Goal: Task Accomplishment & Management: Complete application form

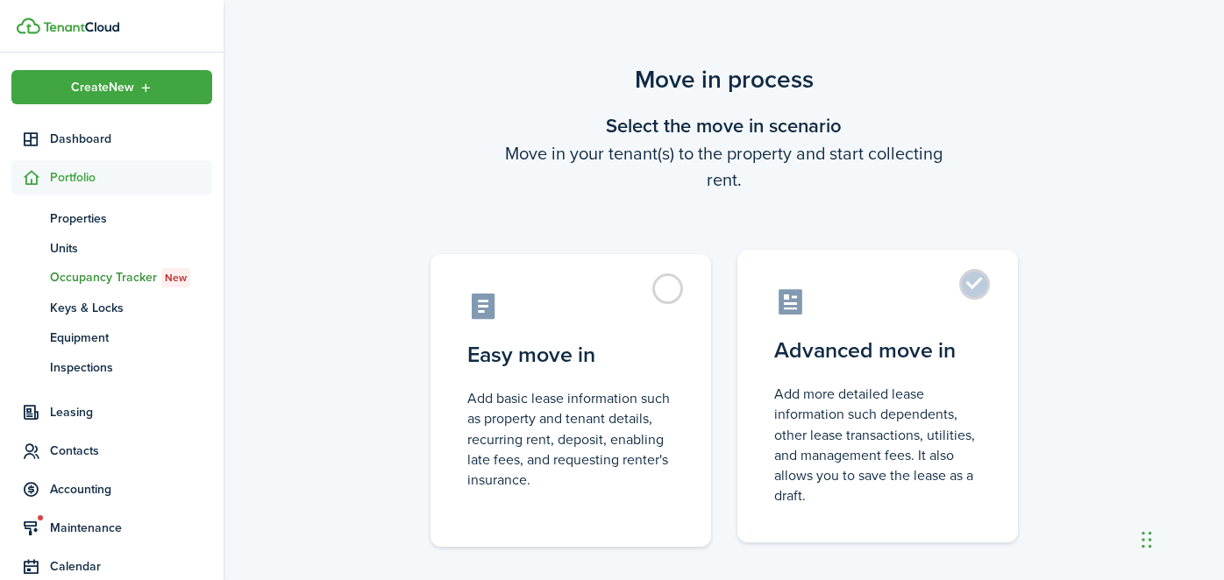
click at [840, 297] on control-radio-card-icon at bounding box center [877, 302] width 207 height 31
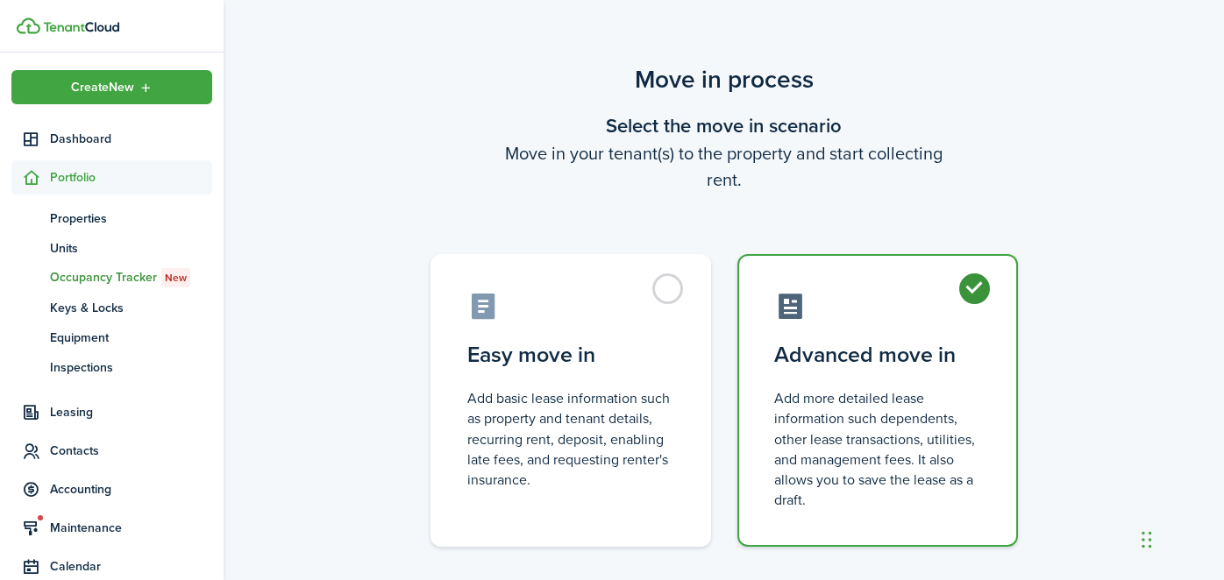
radio input "true"
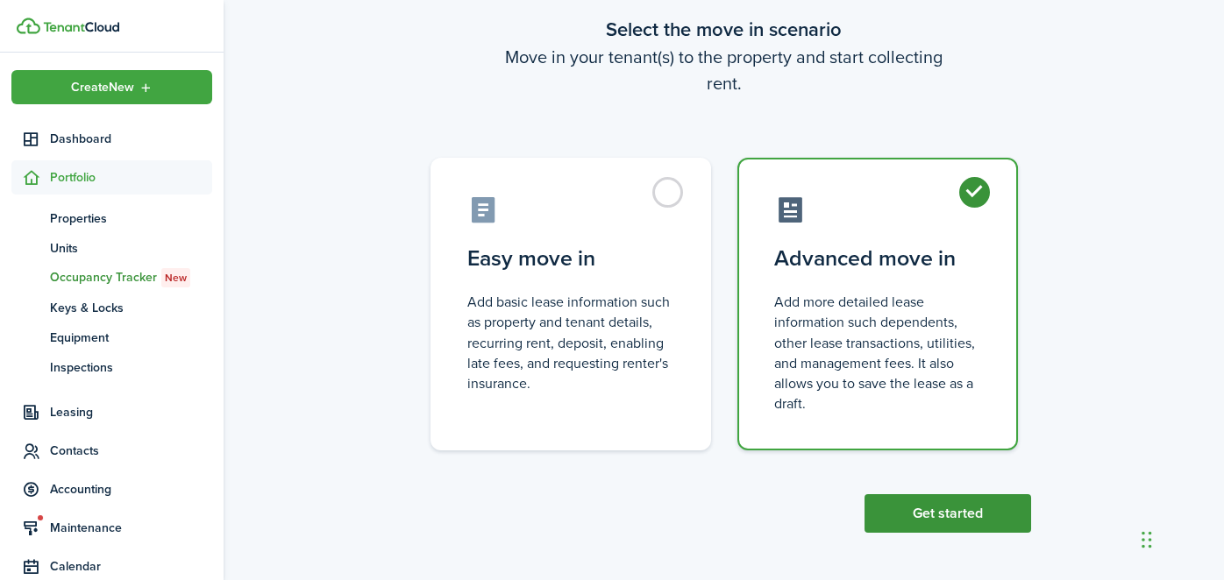
click at [901, 527] on button "Get started" at bounding box center [947, 513] width 167 height 39
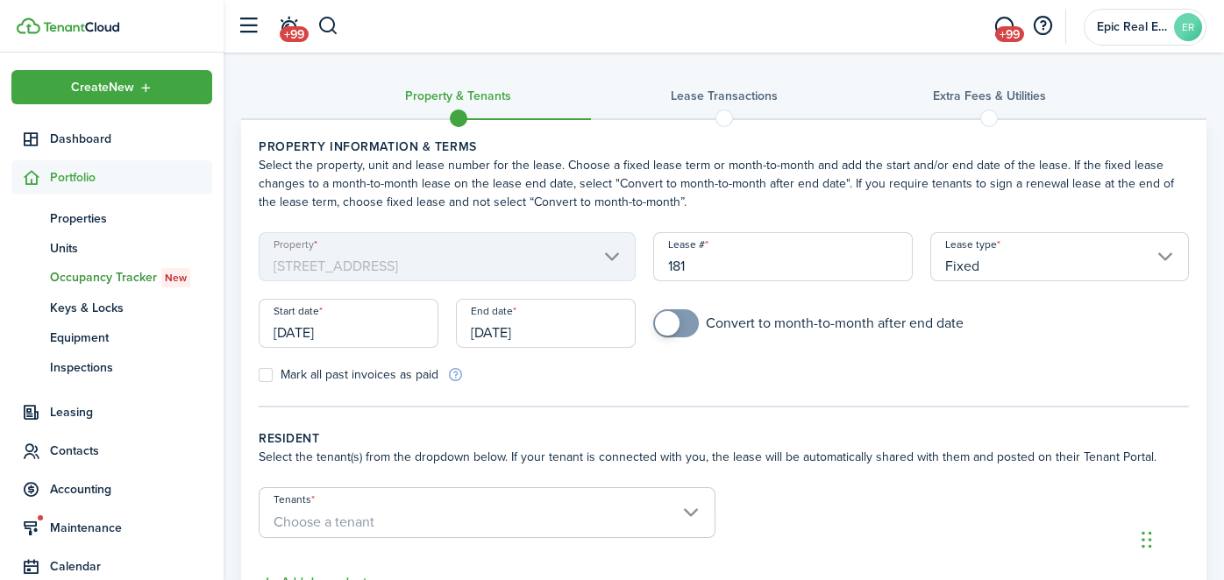
click at [901, 527] on form "Tenants Choose a tenant" at bounding box center [724, 521] width 948 height 68
click at [352, 334] on input "[DATE]" at bounding box center [349, 323] width 180 height 49
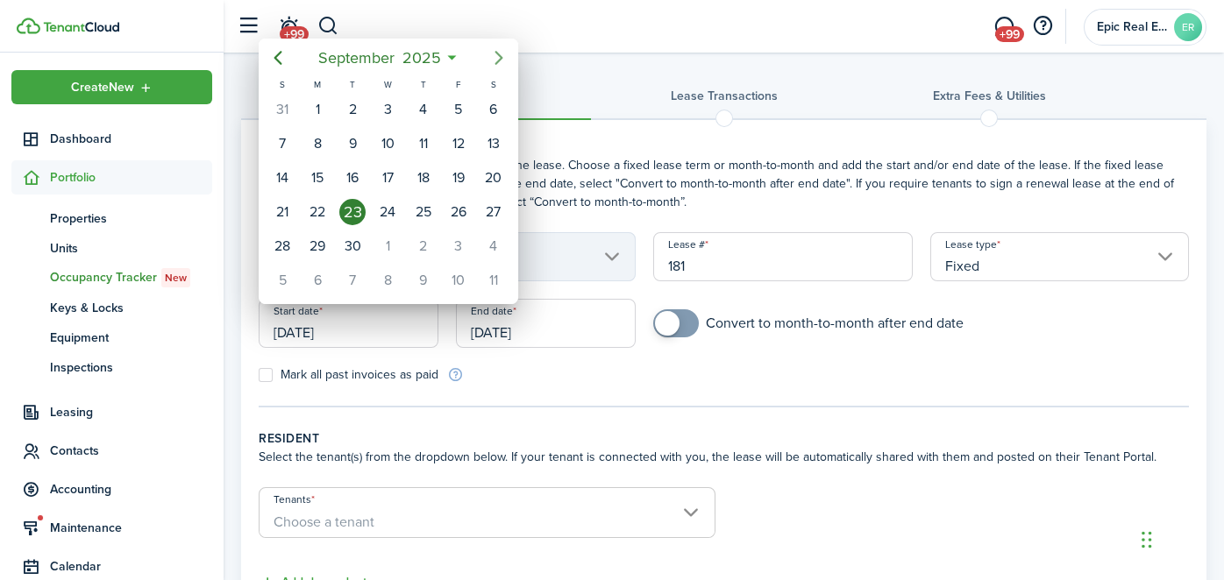
click at [499, 59] on icon "Next page" at bounding box center [498, 57] width 21 height 21
click at [392, 103] on div "1" at bounding box center [387, 109] width 26 height 26
type input "[DATE]"
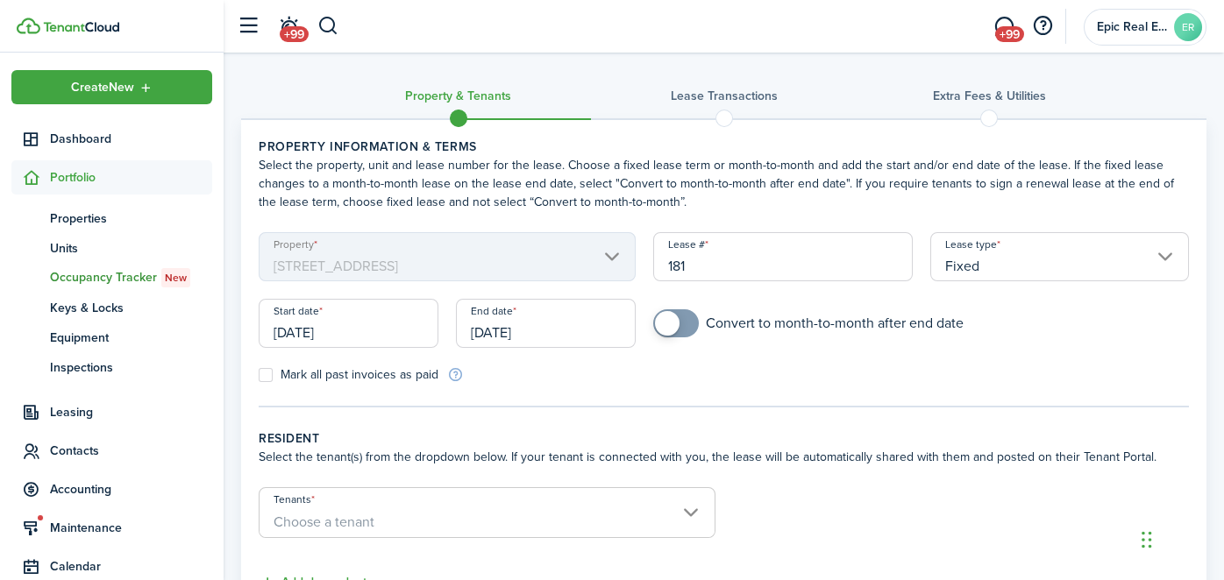
click at [554, 336] on input "[DATE]" at bounding box center [546, 323] width 180 height 49
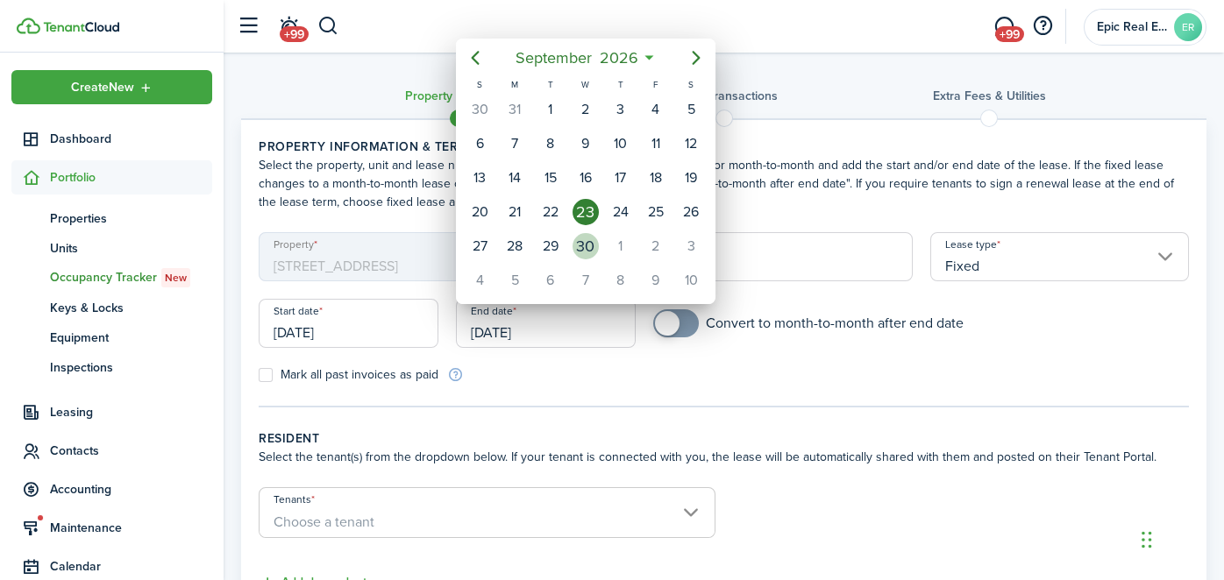
click at [580, 245] on div "30" at bounding box center [585, 246] width 26 height 26
type input "[DATE]"
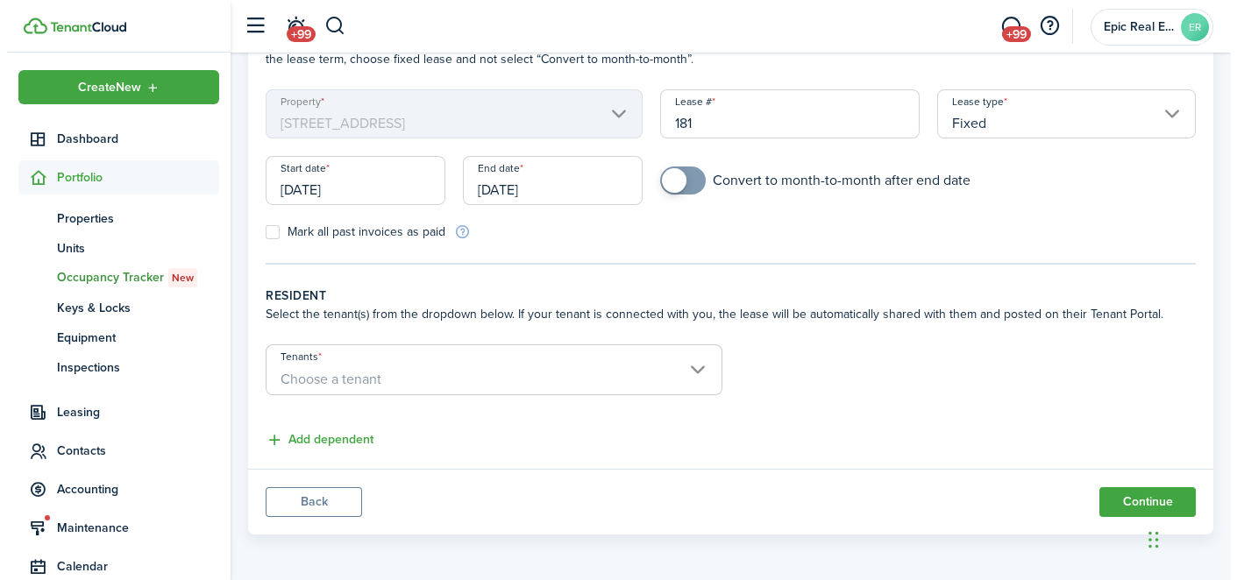
scroll to position [142, 0]
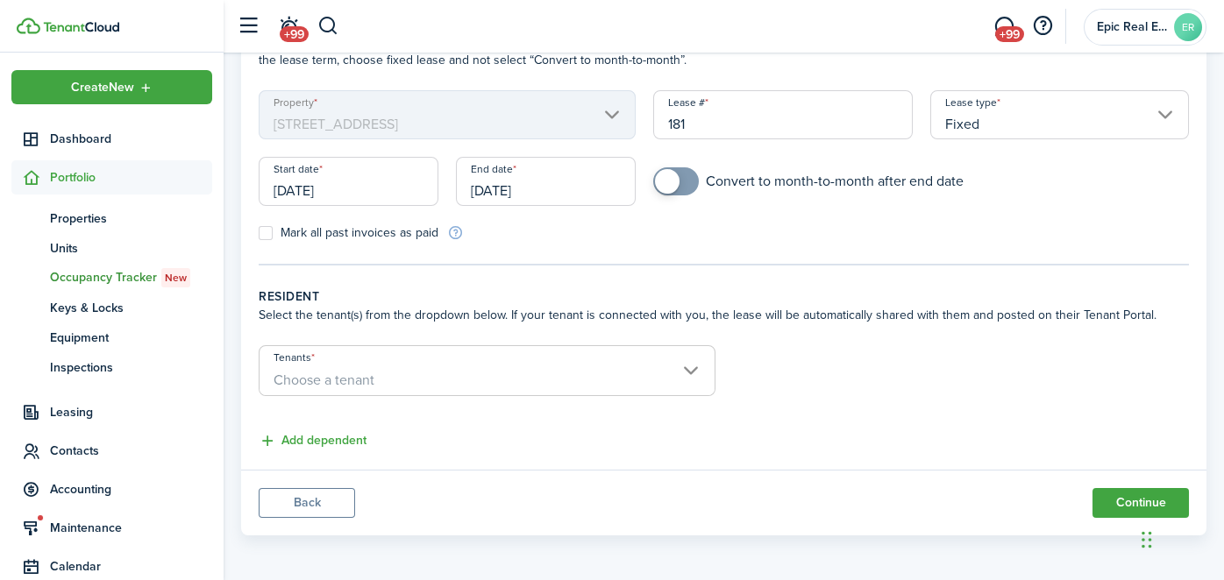
click at [417, 366] on span "Choose a tenant" at bounding box center [486, 381] width 455 height 30
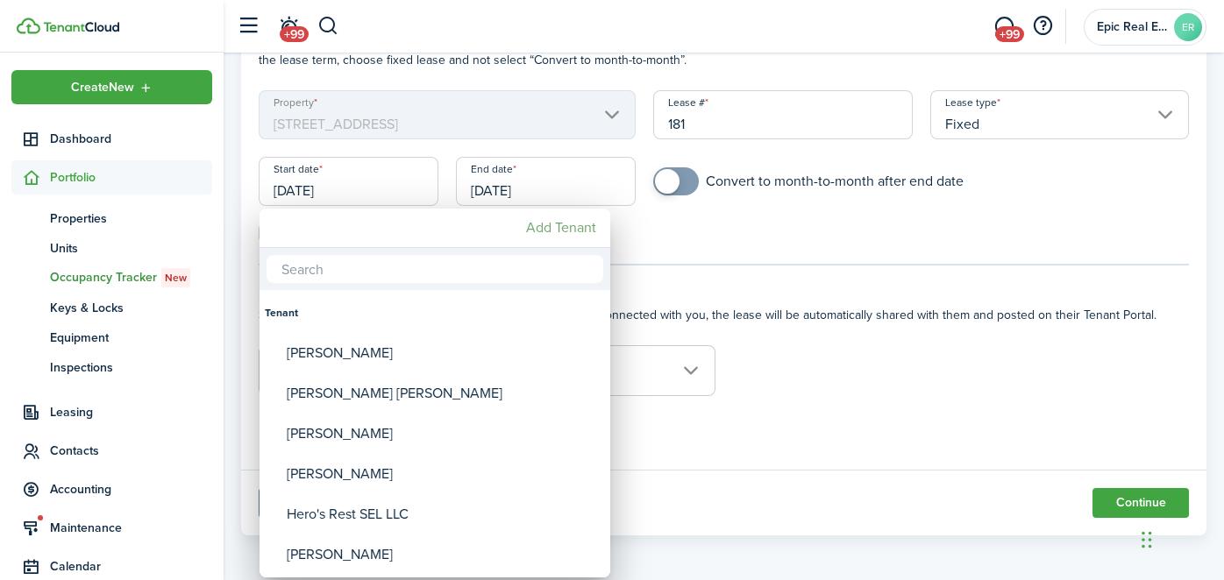
click at [539, 237] on mbsc-button "Add Tenant" at bounding box center [561, 228] width 84 height 32
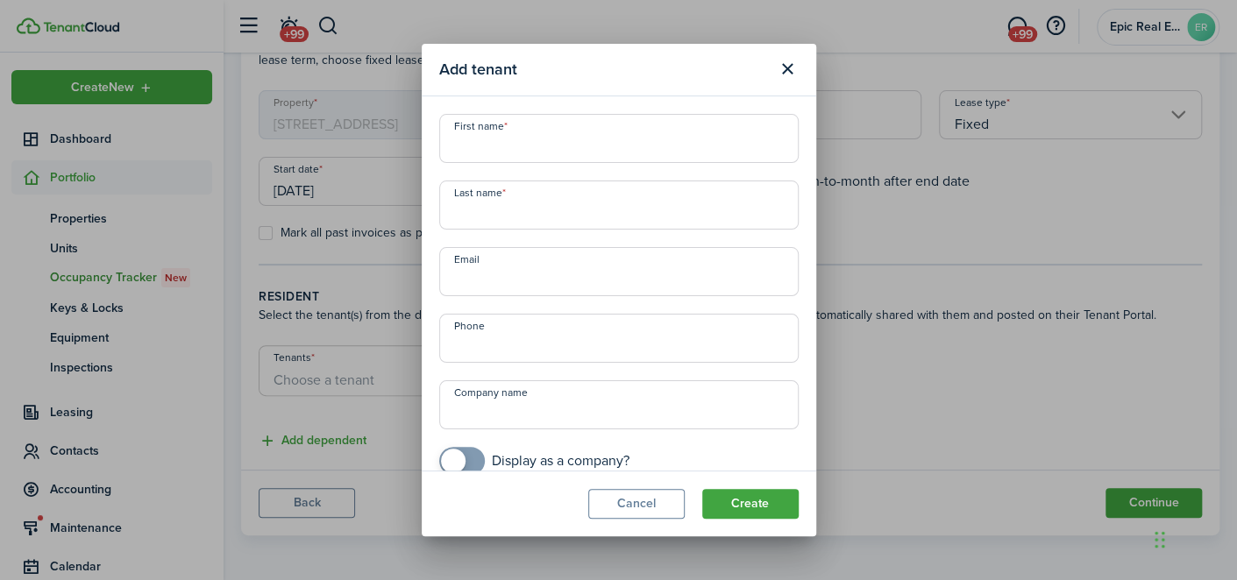
click at [517, 130] on input "First name" at bounding box center [618, 138] width 359 height 49
type input "[PERSON_NAME]"
paste input "[EMAIL_ADDRESS][DOMAIN_NAME]"
type input "[EMAIL_ADDRESS][DOMAIN_NAME]"
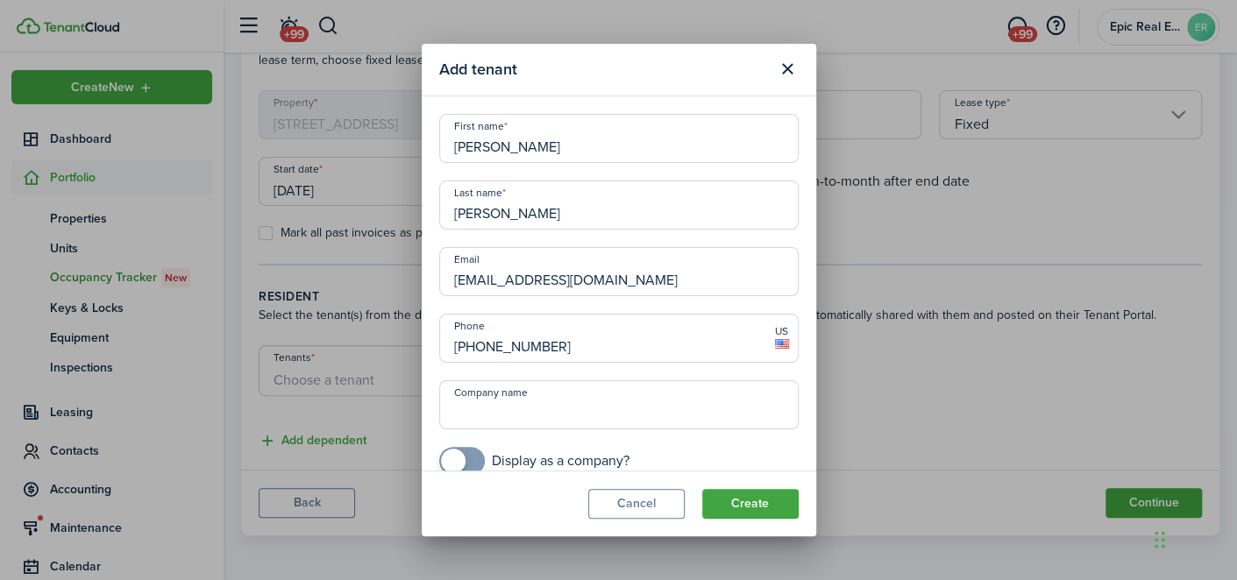
scroll to position [21, 0]
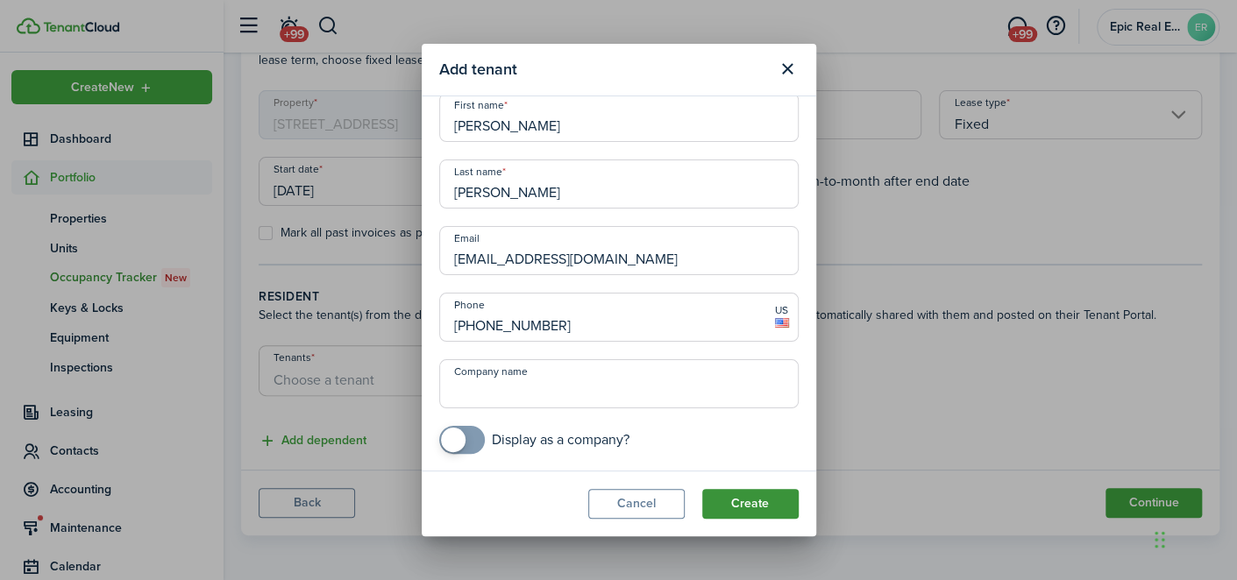
type input "[PHONE_NUMBER]"
click at [729, 504] on button "Create" at bounding box center [750, 504] width 96 height 30
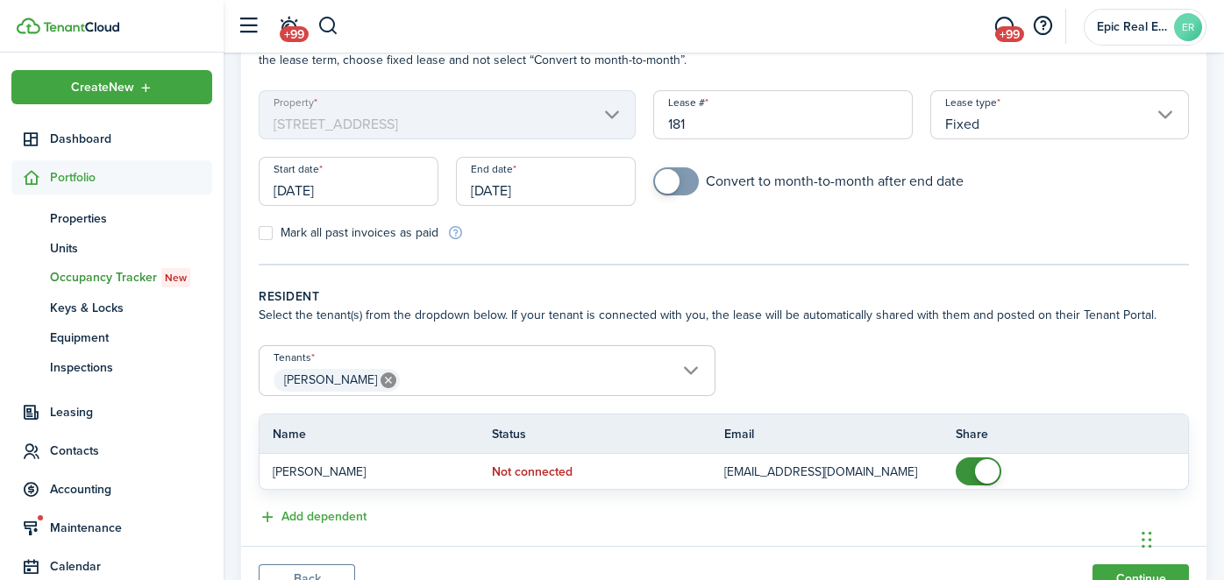
scroll to position [142, 0]
click at [415, 371] on span "[PERSON_NAME]" at bounding box center [486, 381] width 455 height 30
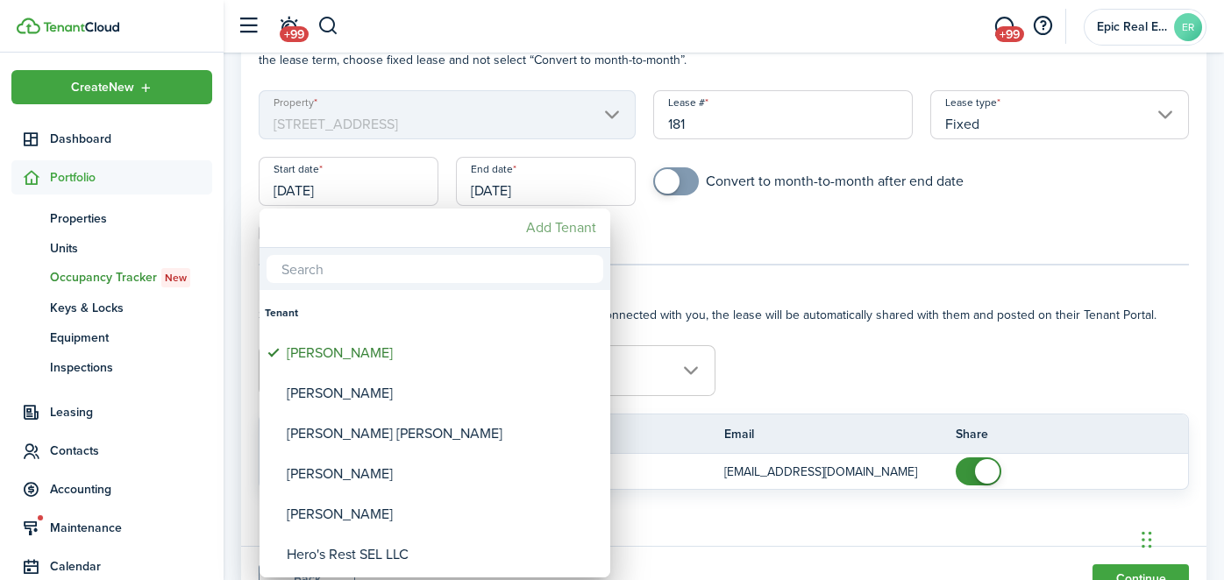
click at [563, 231] on mbsc-button "Add Tenant" at bounding box center [561, 228] width 84 height 32
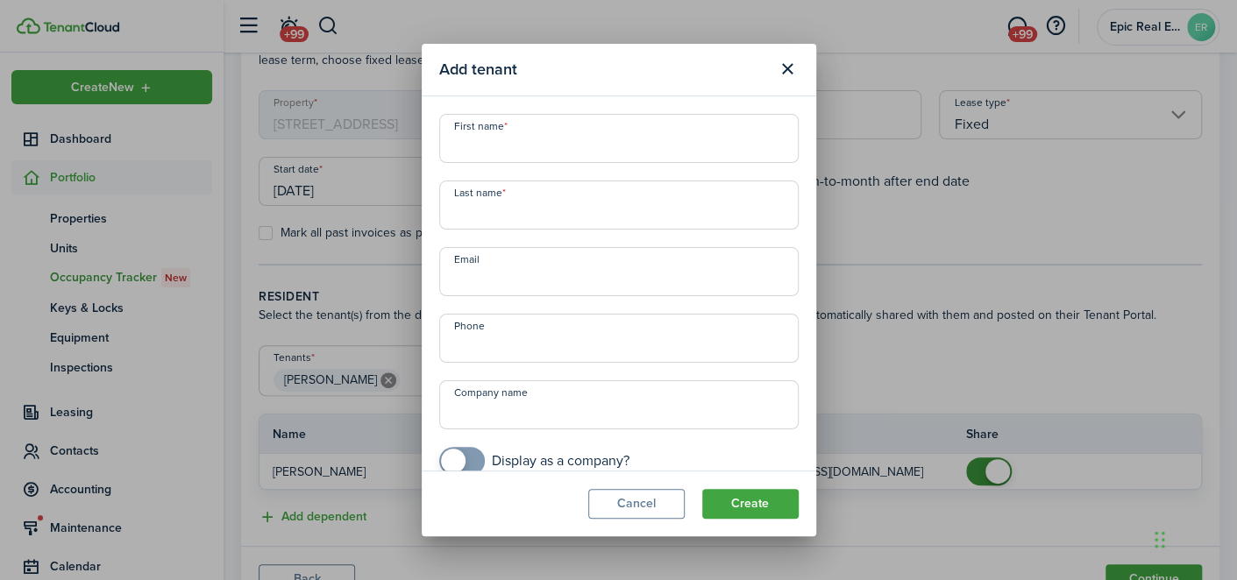
click at [518, 135] on input "First name" at bounding box center [618, 138] width 359 height 49
type input "[PERSON_NAME]"
click at [456, 217] on input "[PERSON_NAME]" at bounding box center [618, 205] width 359 height 49
type input "[PERSON_NAME]"
click at [510, 264] on input "Email" at bounding box center [618, 271] width 359 height 49
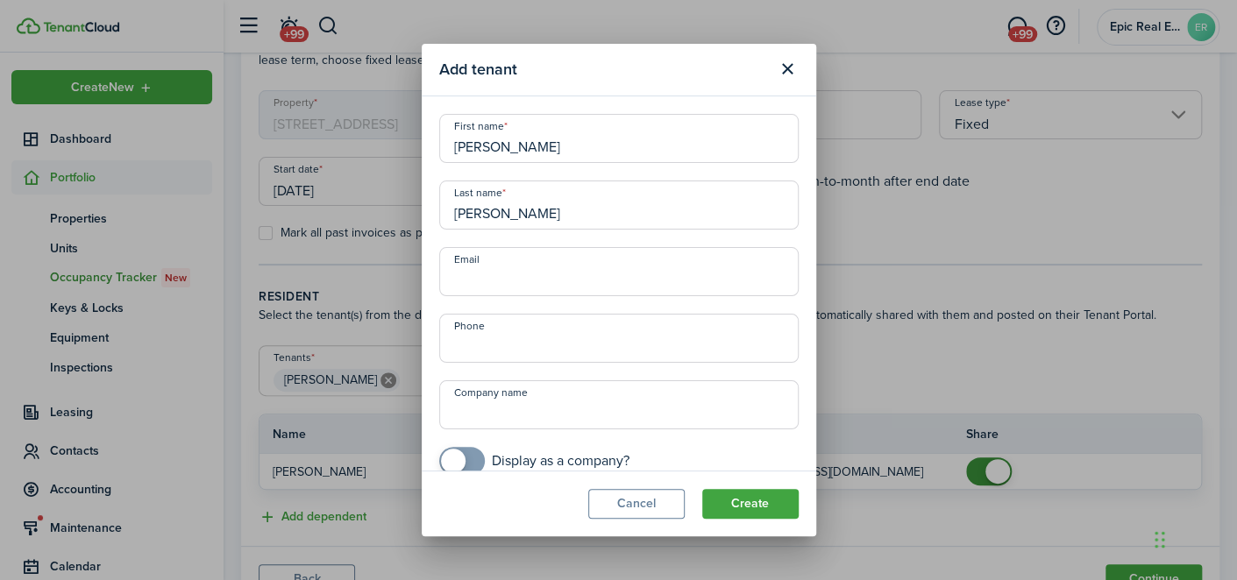
paste input "[EMAIL_ADDRESS][DOMAIN_NAME]"
type input "[EMAIL_ADDRESS][DOMAIN_NAME]"
type input "[PHONE_NUMBER]"
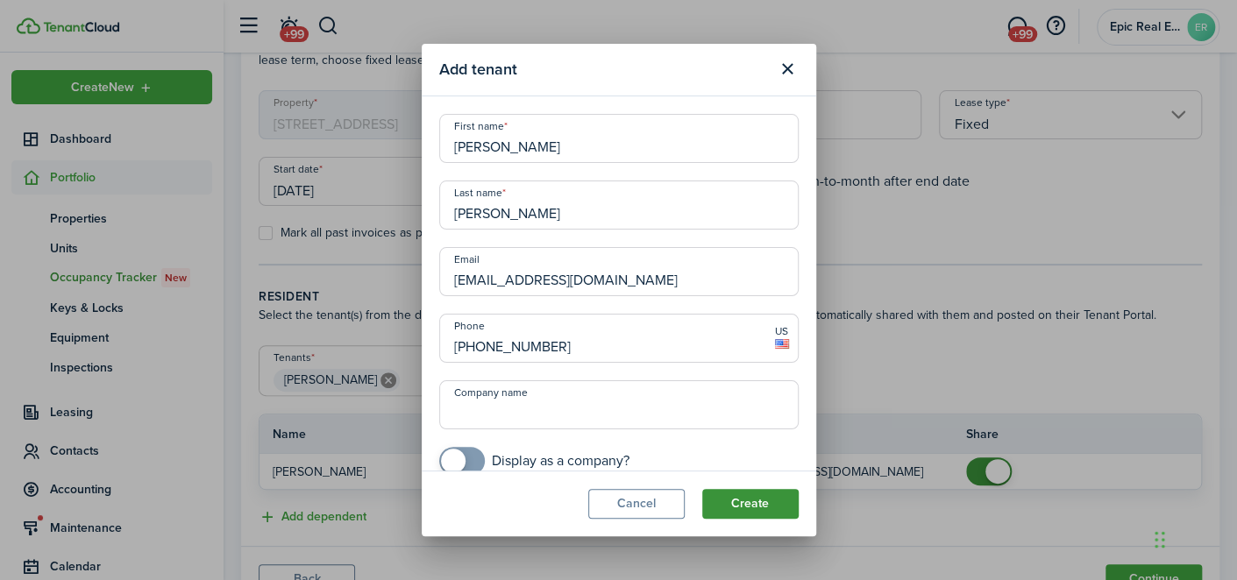
click at [762, 501] on button "Create" at bounding box center [750, 504] width 96 height 30
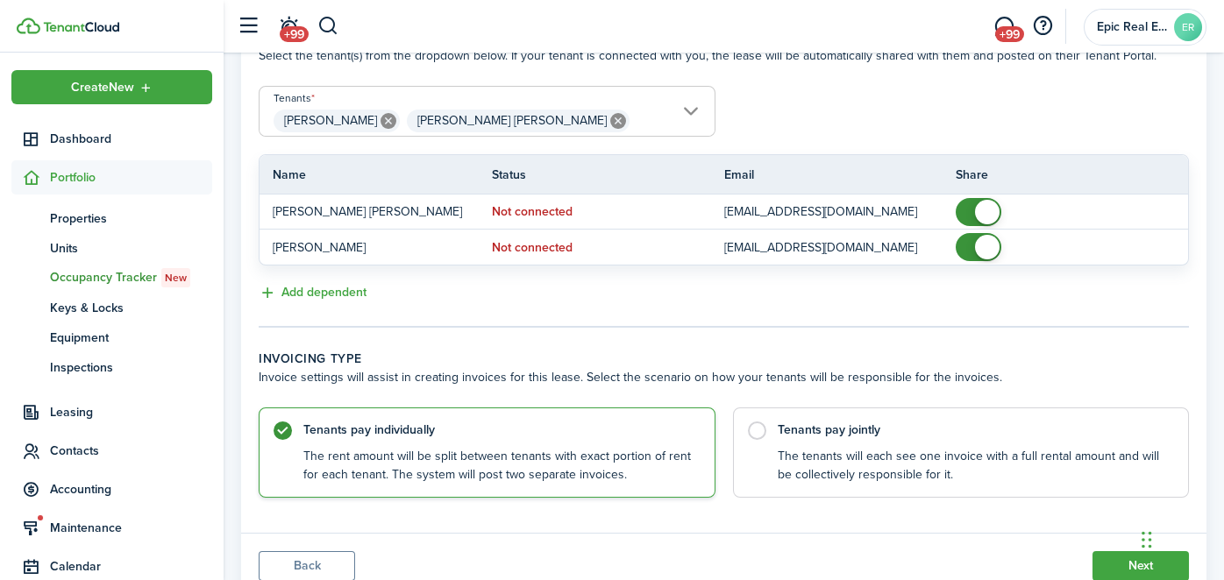
scroll to position [458, 0]
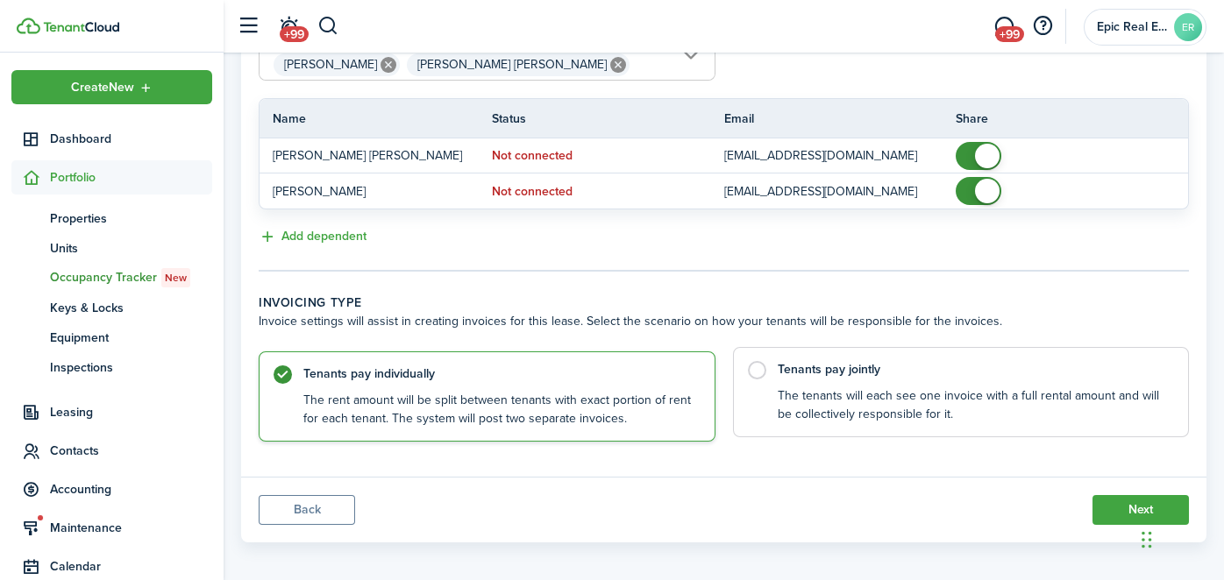
click at [859, 400] on control-radio-card-description "The tenants will each see one invoice with a full rental amount and will be col…" at bounding box center [975, 405] width 394 height 36
radio input "false"
radio input "true"
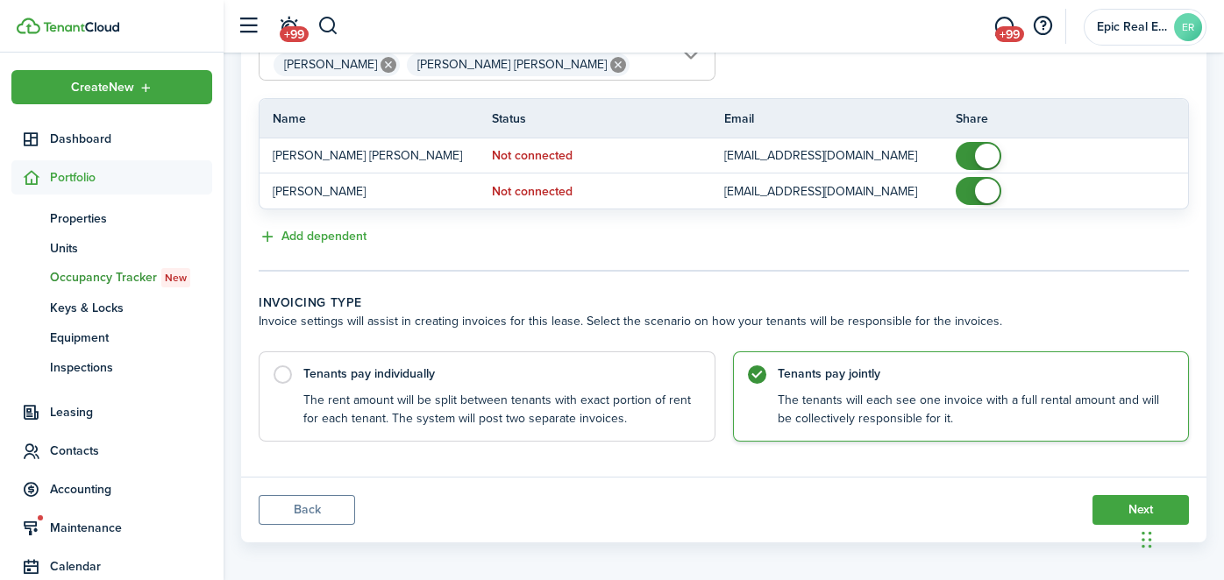
scroll to position [465, 0]
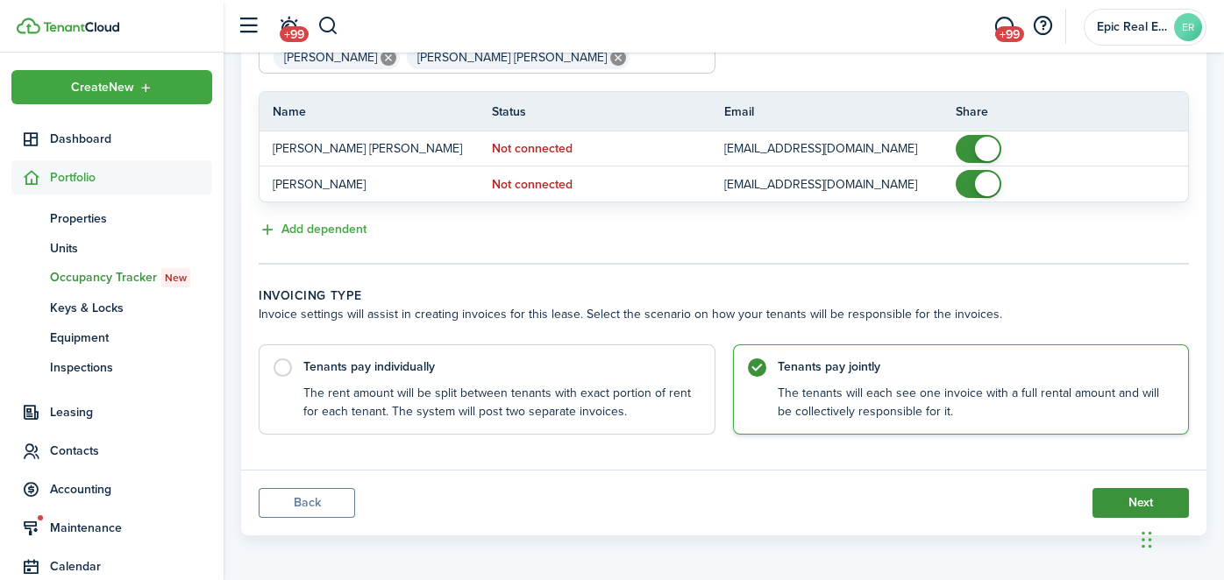
click at [1106, 511] on button "Next" at bounding box center [1140, 503] width 96 height 30
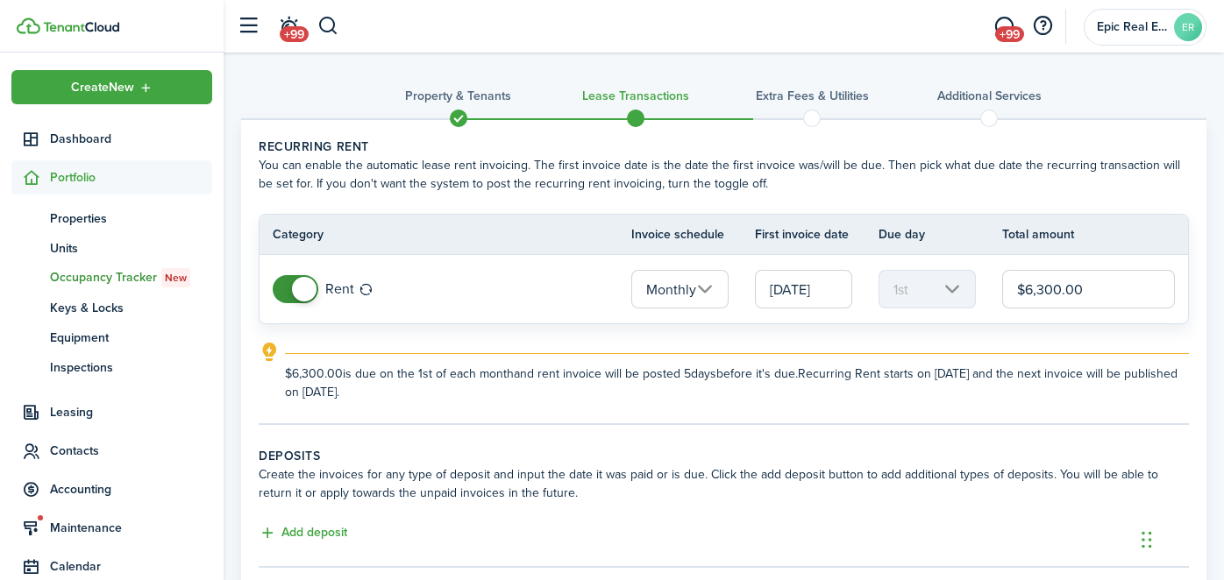
scroll to position [217, 0]
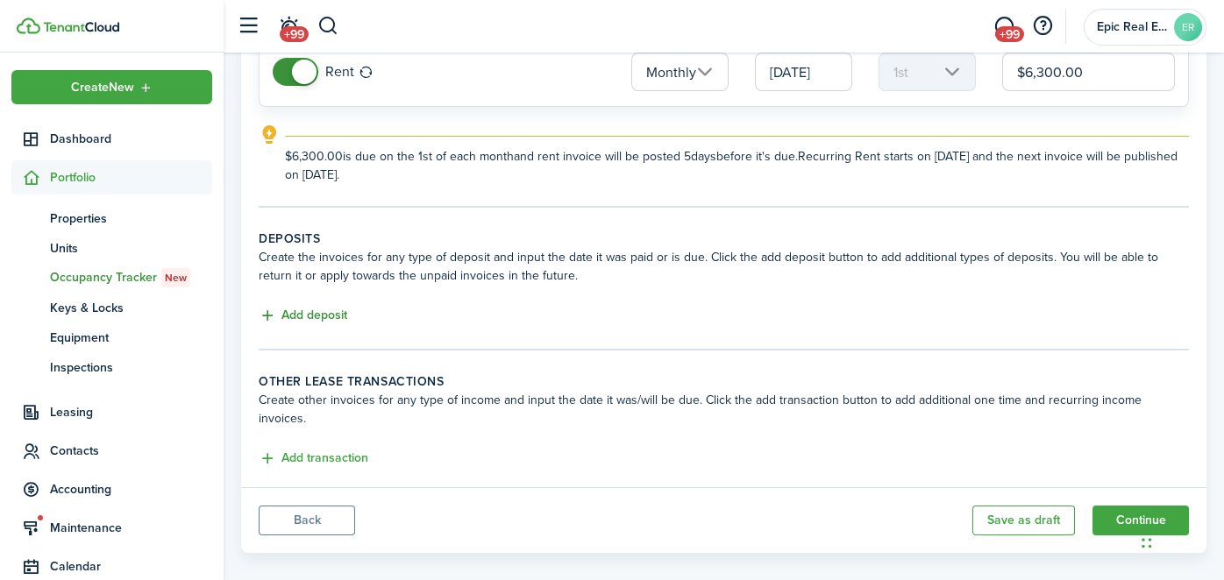
click at [309, 319] on button "Add deposit" at bounding box center [303, 316] width 89 height 20
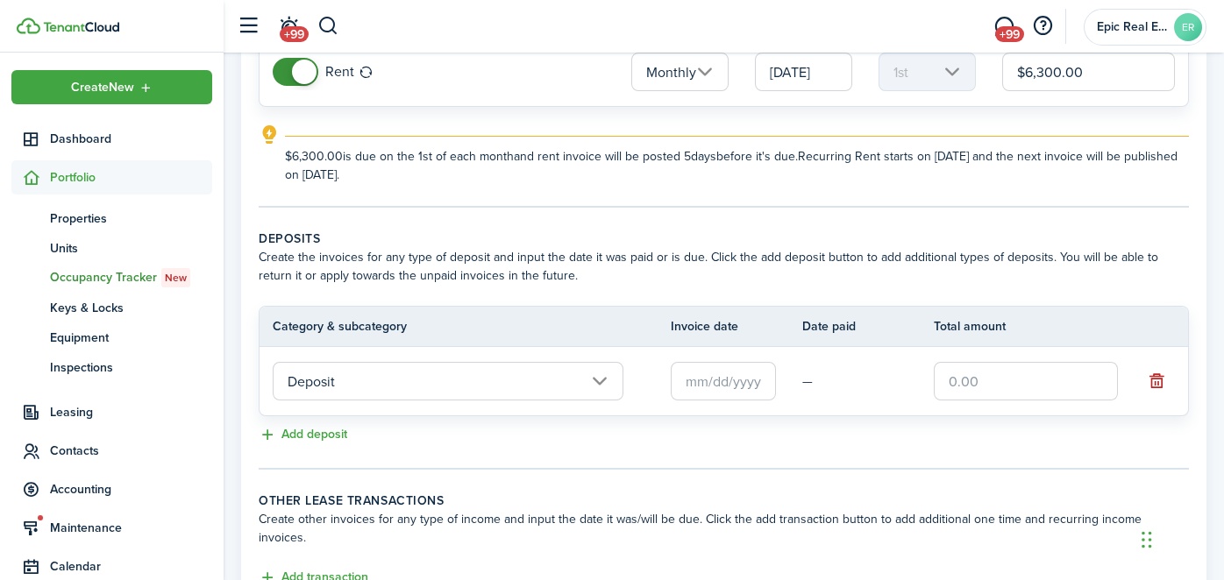
click at [492, 389] on input "Deposit" at bounding box center [448, 381] width 351 height 39
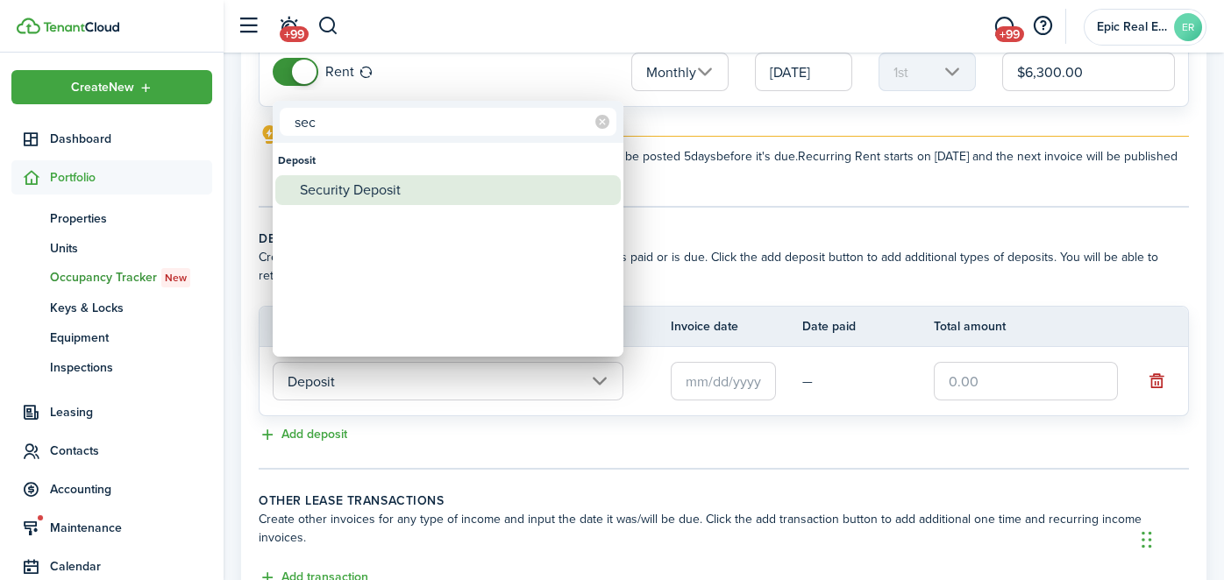
type input "sec"
click at [395, 194] on div "Security Deposit" at bounding box center [455, 190] width 310 height 30
type input "Deposit / Security Deposit"
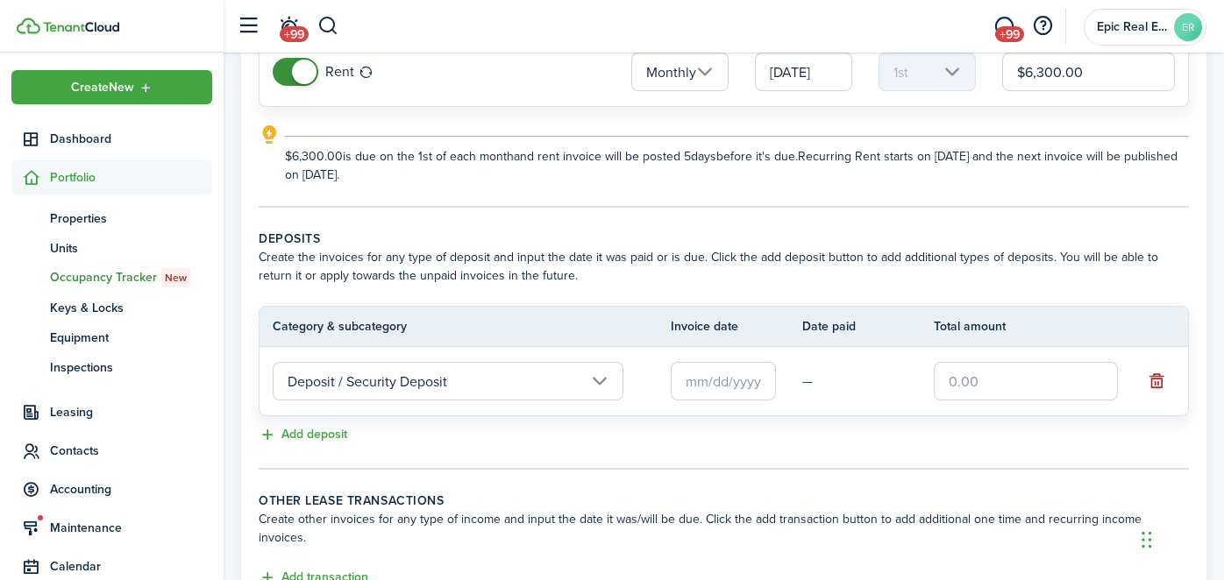
click at [732, 380] on input "text" at bounding box center [723, 381] width 105 height 39
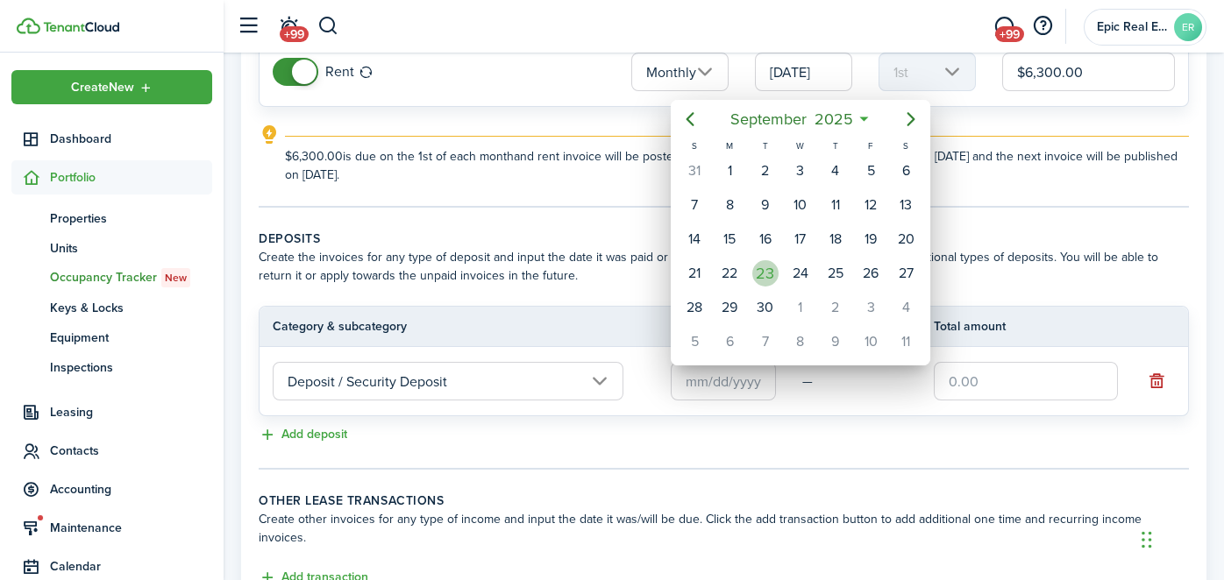
click at [770, 270] on div "23" at bounding box center [765, 273] width 26 height 26
type input "[DATE]"
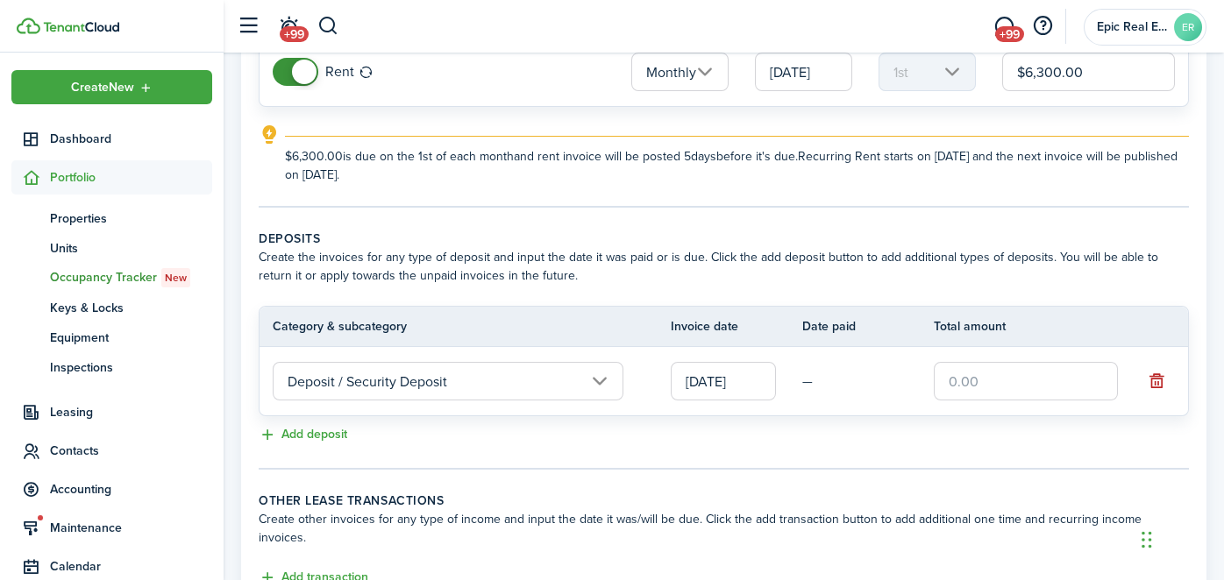
click at [971, 367] on input "text" at bounding box center [1026, 381] width 184 height 39
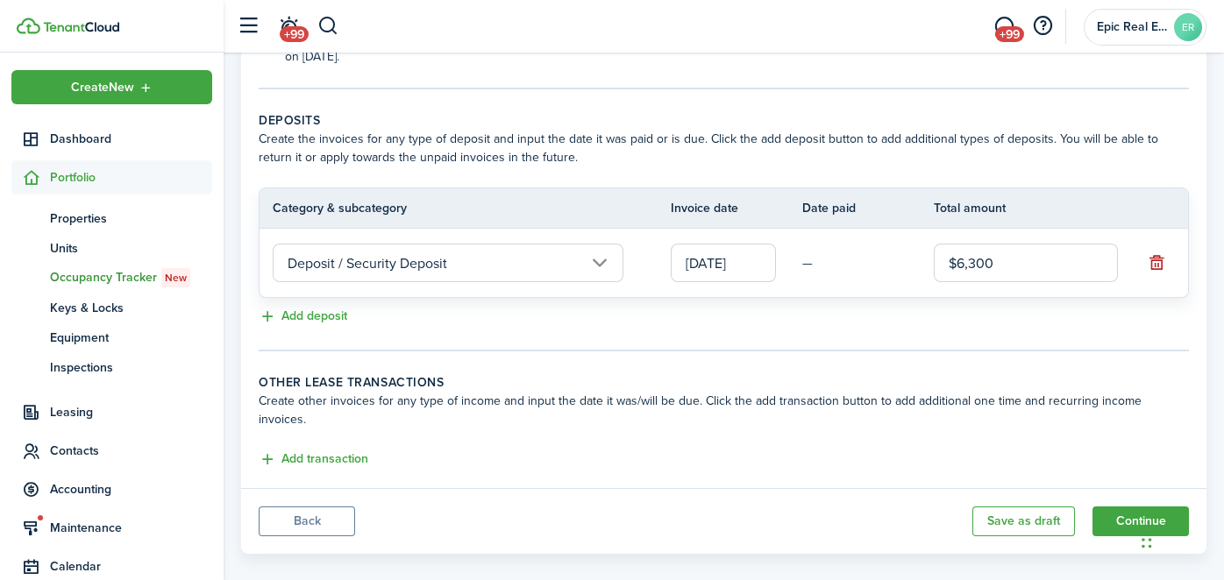
scroll to position [335, 0]
type input "$6,300.00"
click at [1124, 508] on button "Continue" at bounding box center [1140, 523] width 96 height 30
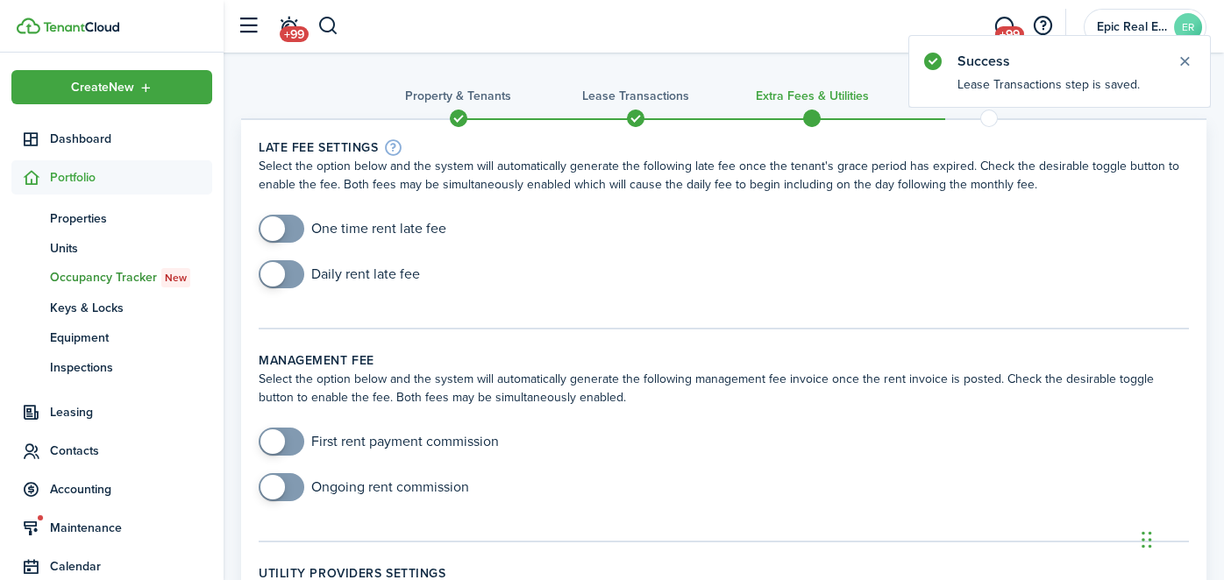
checkbox input "true"
click at [273, 221] on span at bounding box center [272, 229] width 25 height 25
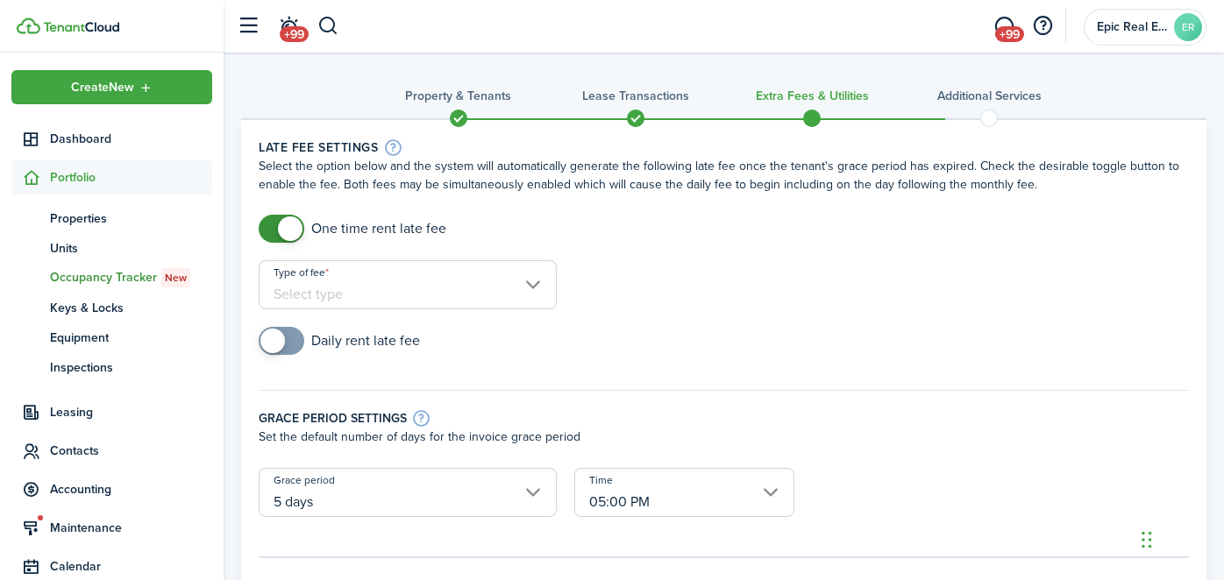
click at [441, 297] on input "Type of fee" at bounding box center [408, 284] width 298 height 49
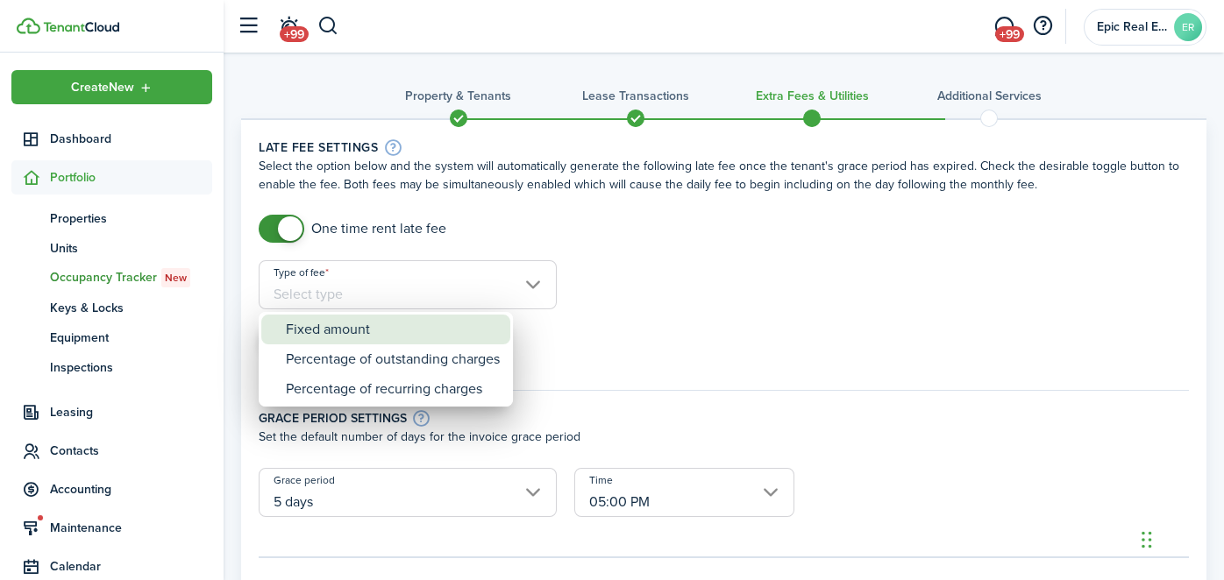
click at [391, 334] on div "Fixed amount" at bounding box center [393, 330] width 214 height 30
type input "Fixed amount"
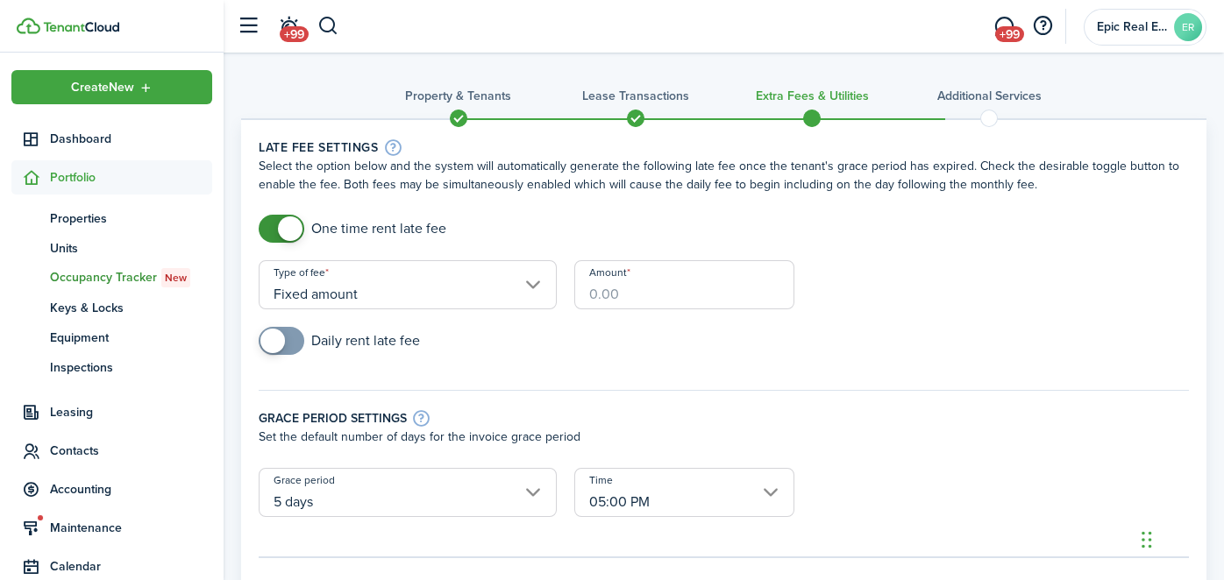
click at [619, 302] on input "Amount" at bounding box center [683, 284] width 219 height 49
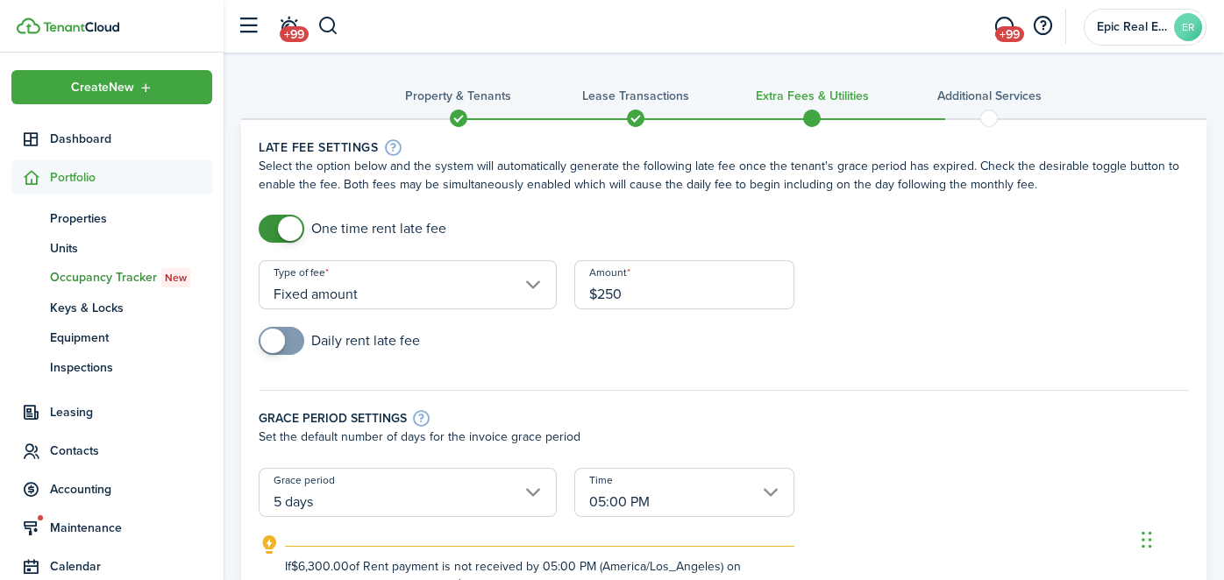
type input "$250.00"
click at [896, 291] on form "One time rent late fee Type of fee Fixed amount Amount $250.00 Daily rent late …" at bounding box center [724, 405] width 948 height 380
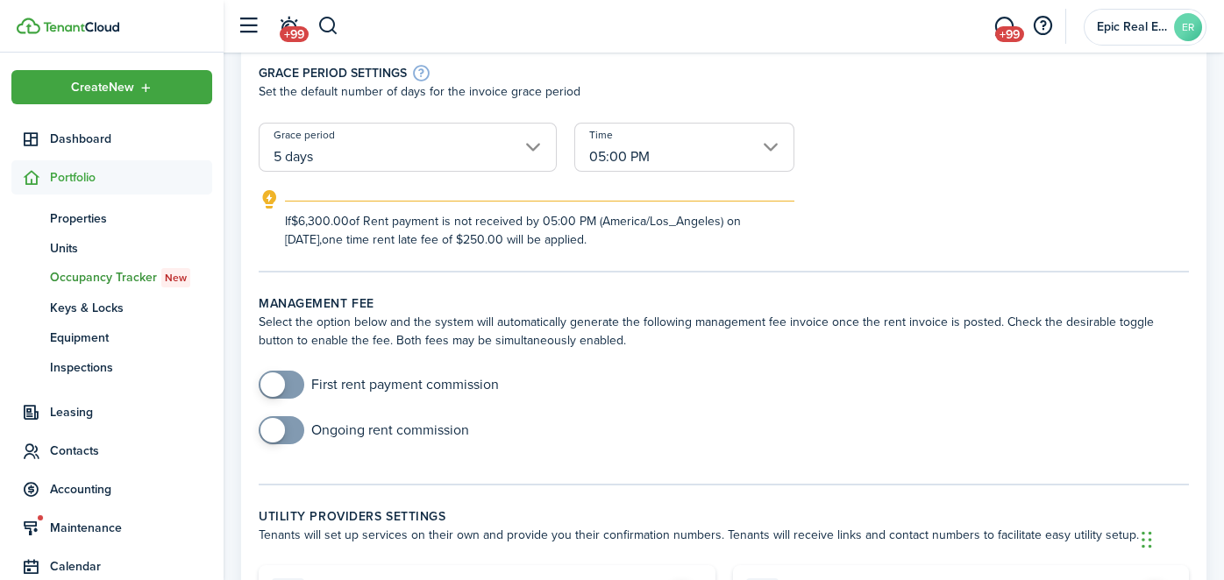
scroll to position [466, 0]
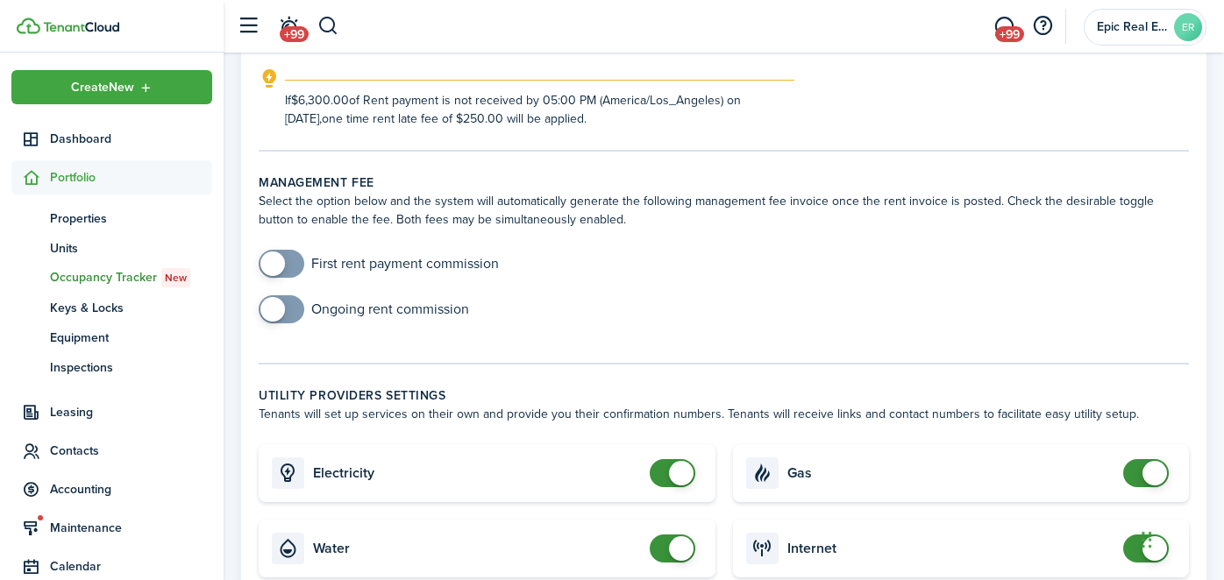
checkbox input "true"
click at [290, 261] on span at bounding box center [282, 264] width 18 height 28
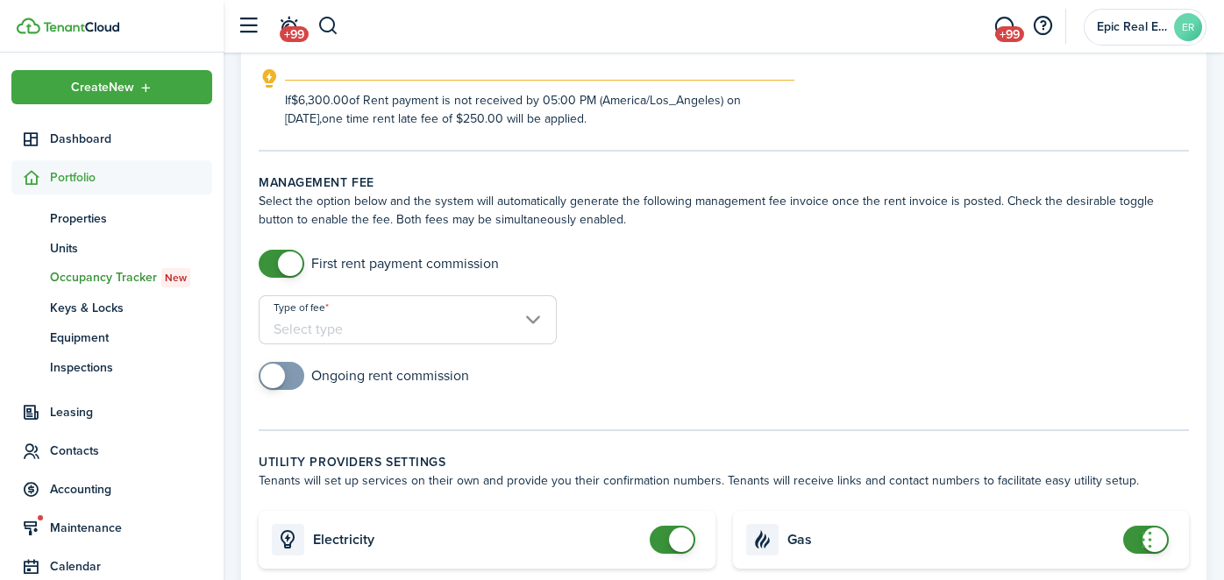
click at [410, 309] on input "Type of fee" at bounding box center [408, 319] width 298 height 49
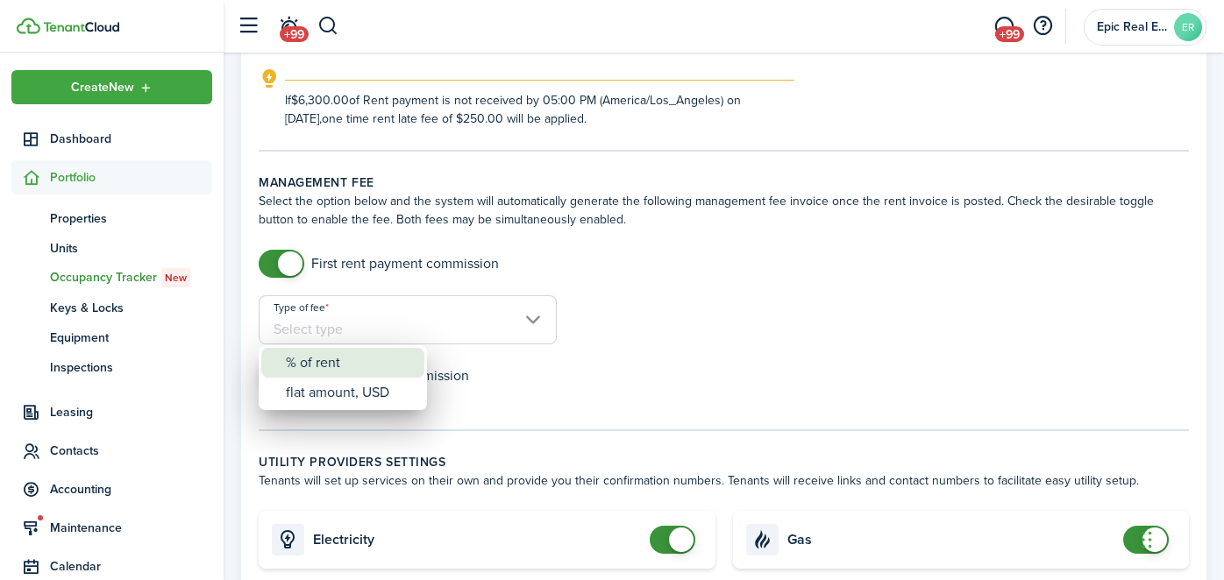
click at [383, 366] on div "% of rent" at bounding box center [350, 363] width 128 height 30
type input "% of rent"
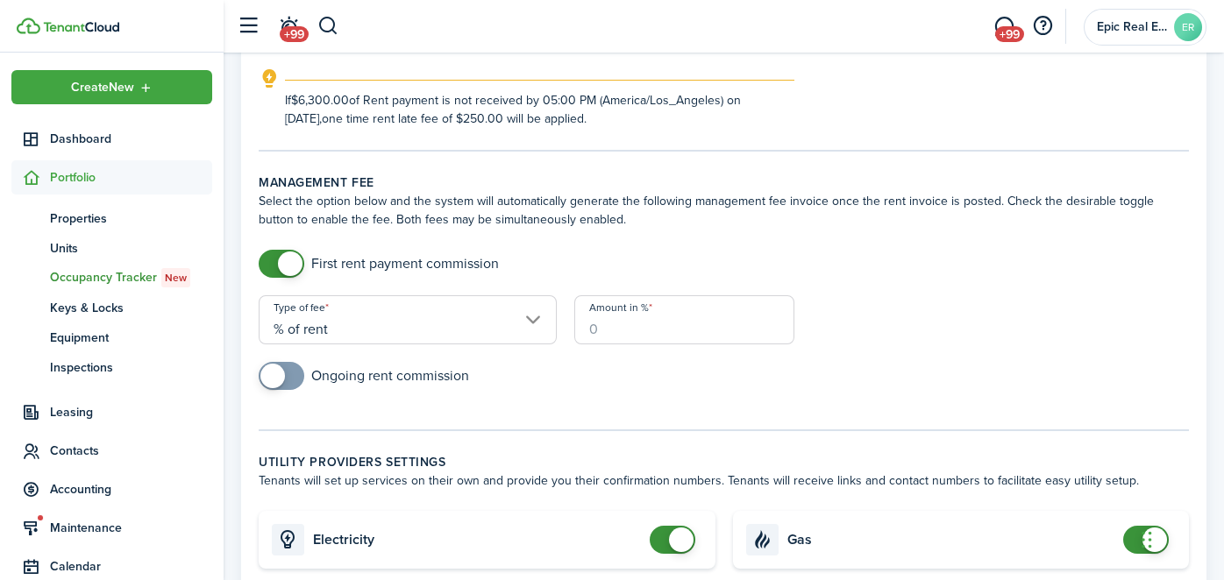
click at [665, 325] on input "Amount in %" at bounding box center [683, 319] width 219 height 49
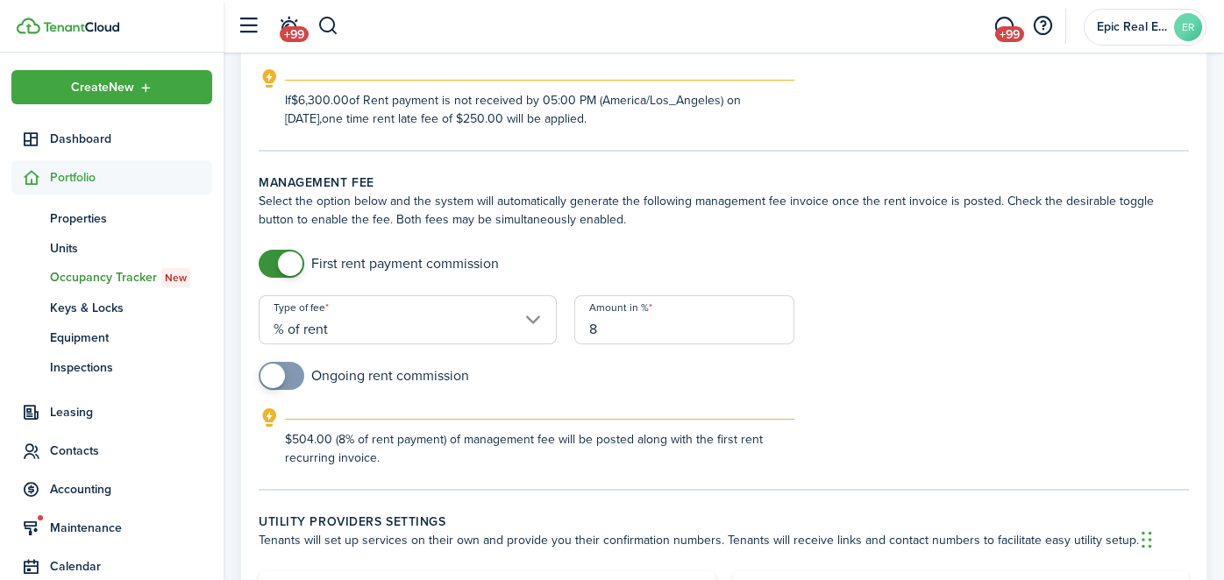
type input "8"
click at [339, 368] on input "checkbox" at bounding box center [364, 376] width 210 height 28
checkbox input "true"
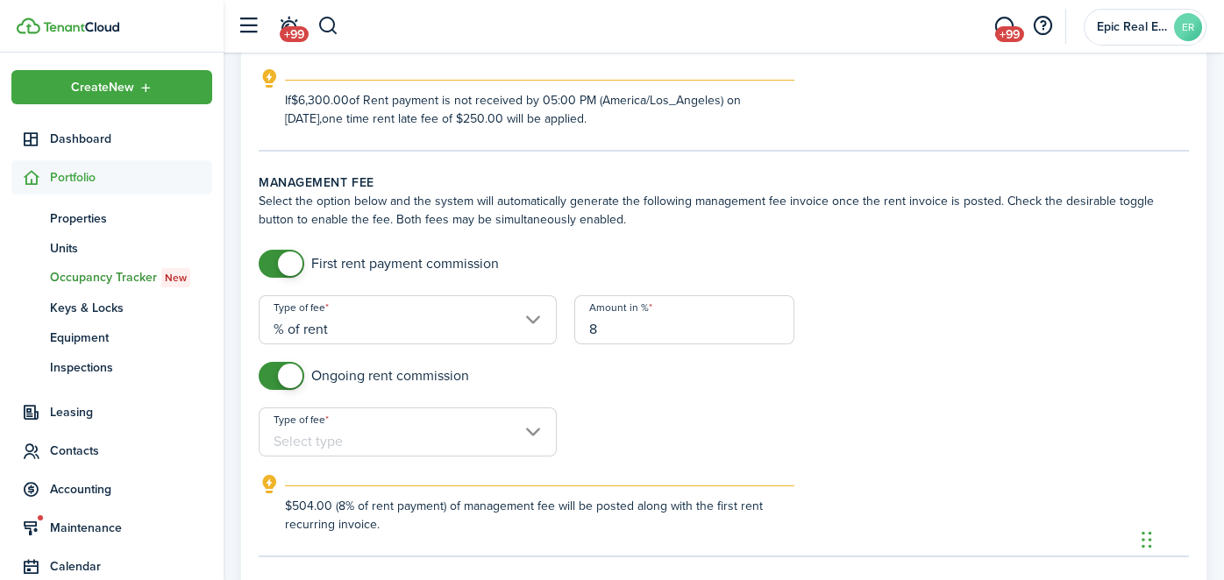
click at [376, 445] on input "Type of fee" at bounding box center [408, 432] width 298 height 49
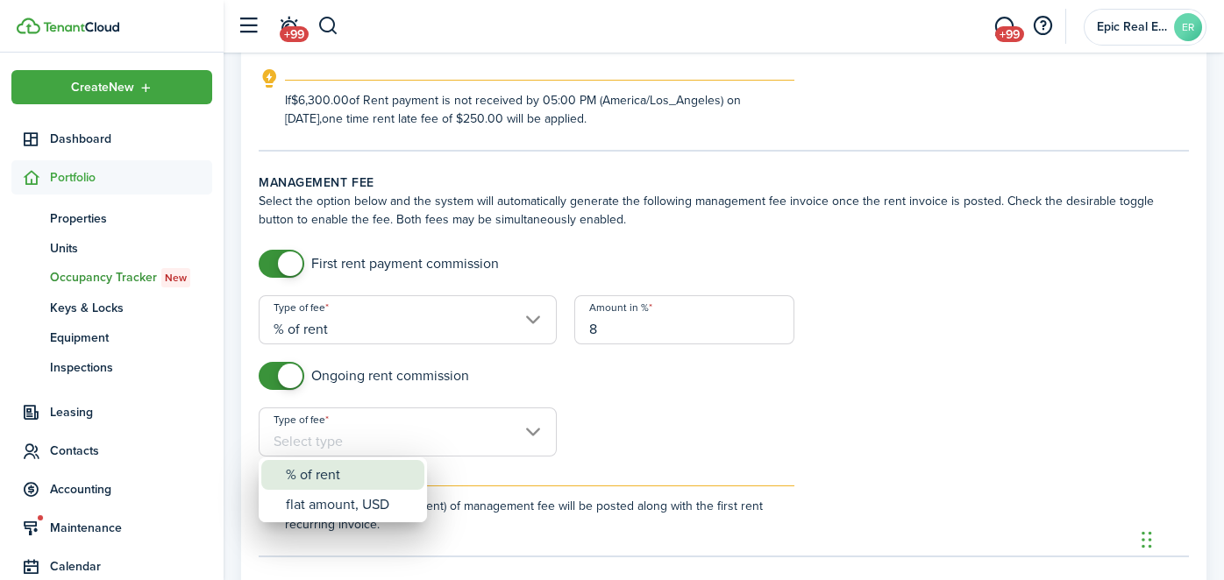
click at [372, 472] on div "% of rent" at bounding box center [350, 475] width 128 height 30
type input "% of rent"
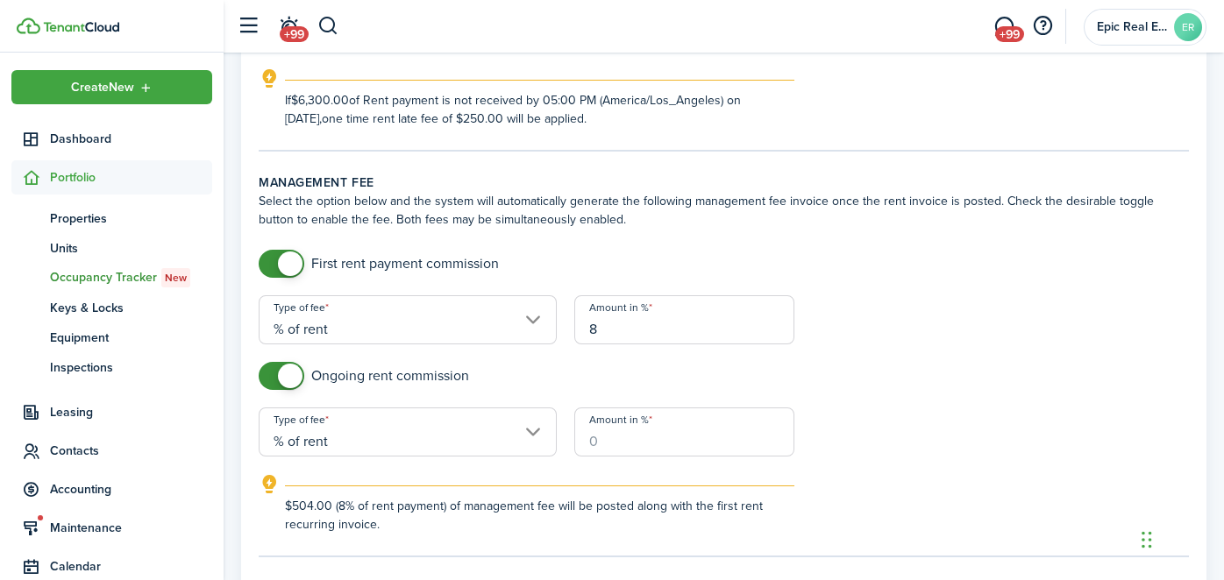
click at [667, 444] on input "Amount in %" at bounding box center [683, 432] width 219 height 49
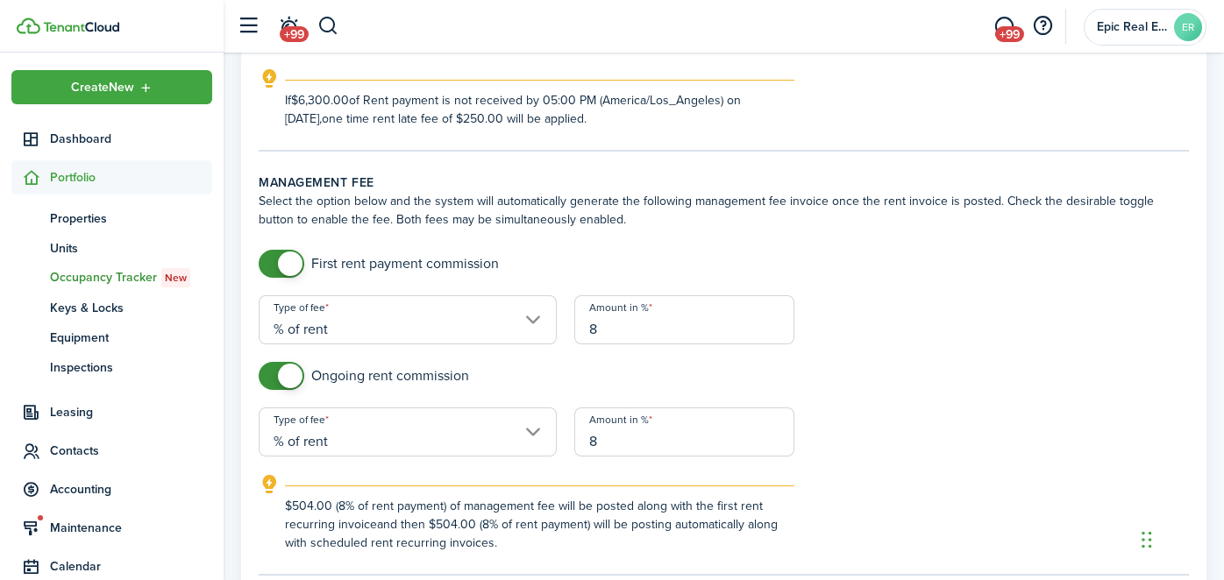
type input "8"
click at [800, 387] on div "Ongoing rent commission" at bounding box center [724, 385] width 948 height 46
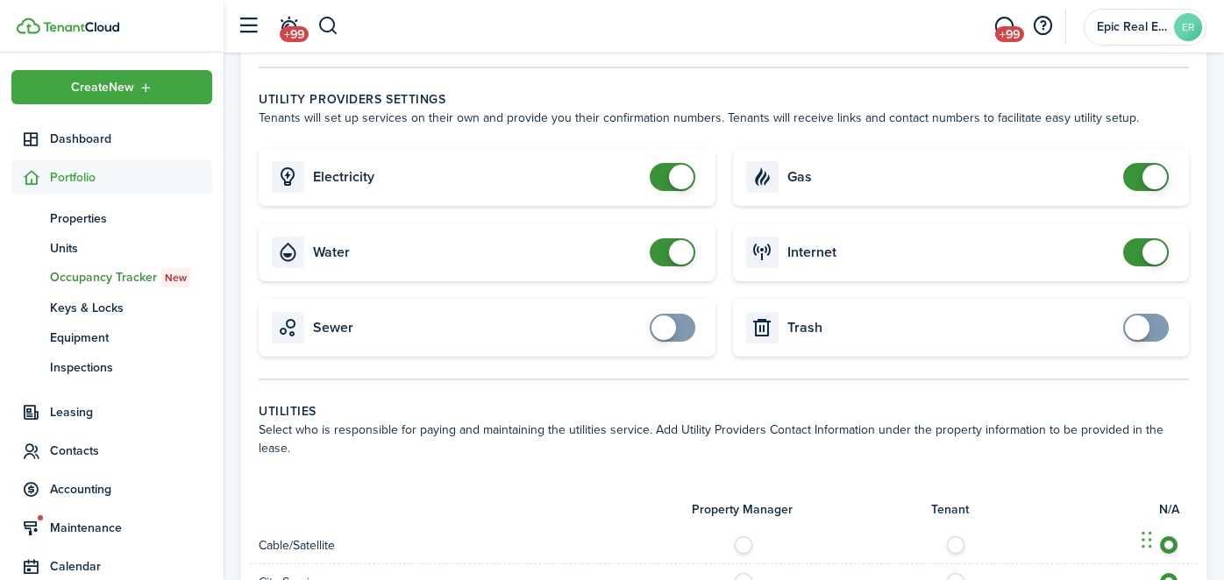
scroll to position [1032, 0]
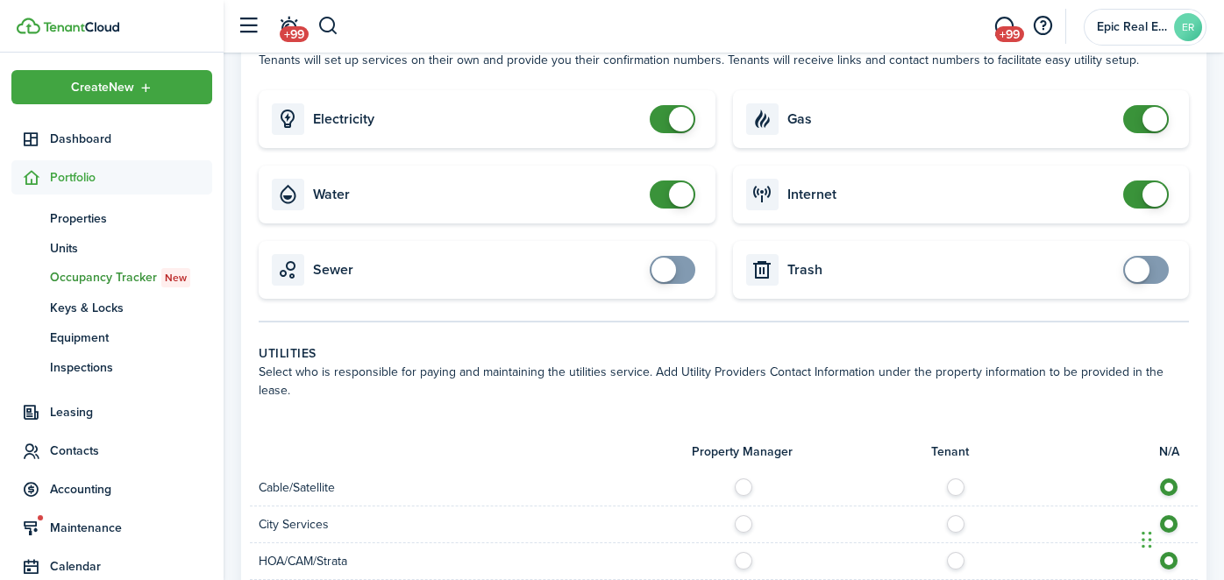
checkbox input "false"
click at [677, 127] on span at bounding box center [681, 119] width 25 height 25
checkbox input "false"
click at [676, 189] on span at bounding box center [681, 194] width 25 height 25
checkbox input "false"
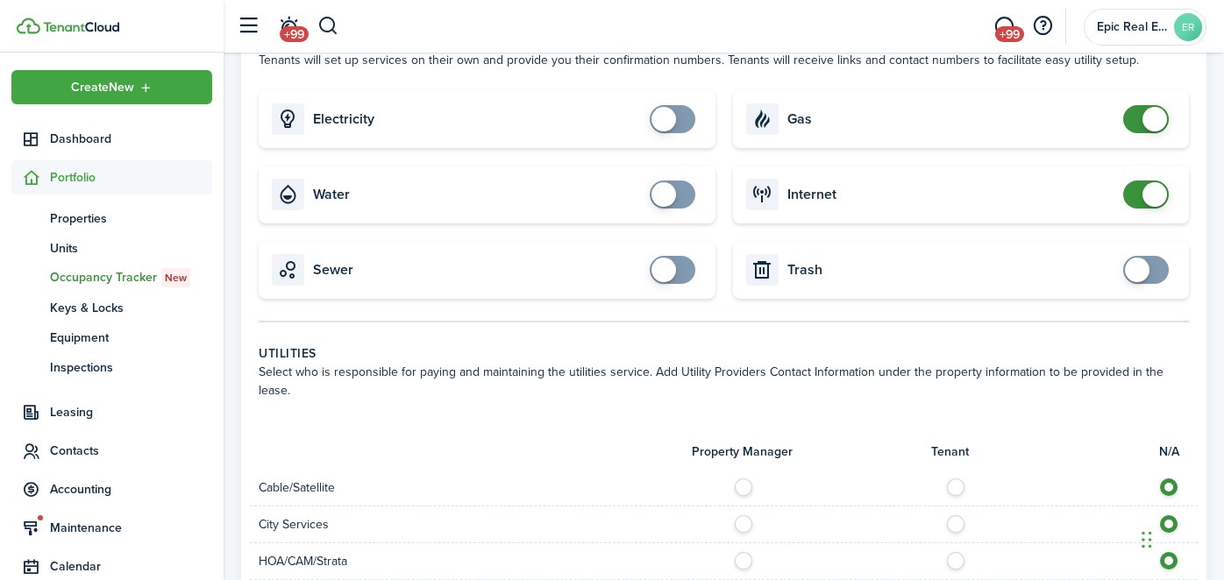
click at [1149, 127] on span at bounding box center [1154, 119] width 25 height 25
checkbox input "true"
click at [671, 117] on span at bounding box center [663, 119] width 25 height 25
checkbox input "true"
click at [1132, 116] on span at bounding box center [1137, 119] width 25 height 25
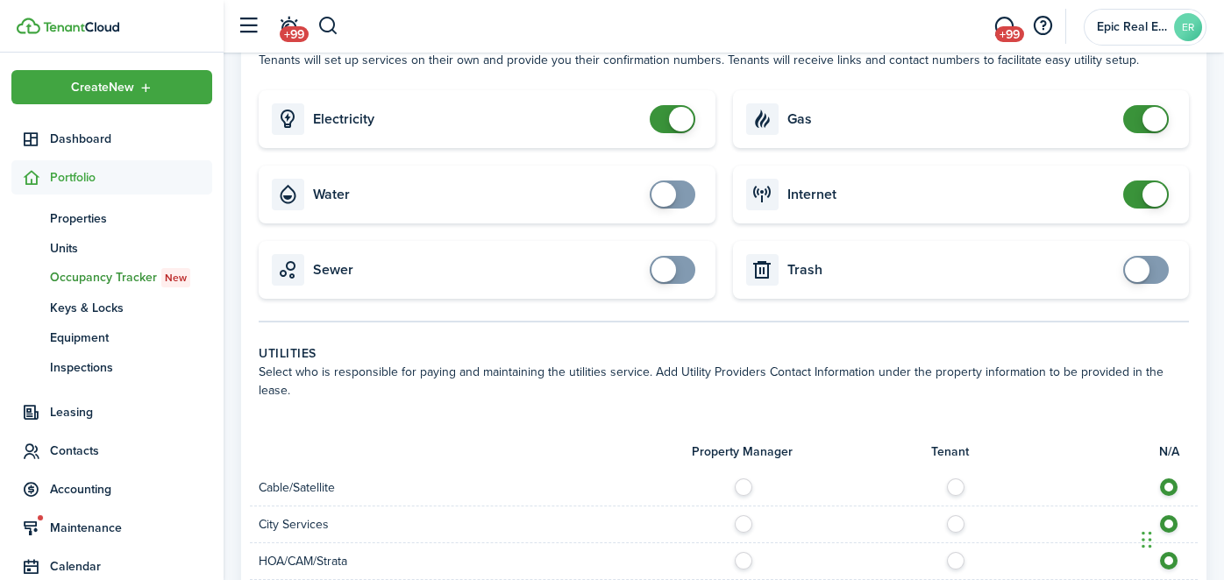
checkbox input "true"
click at [662, 188] on span at bounding box center [663, 194] width 25 height 25
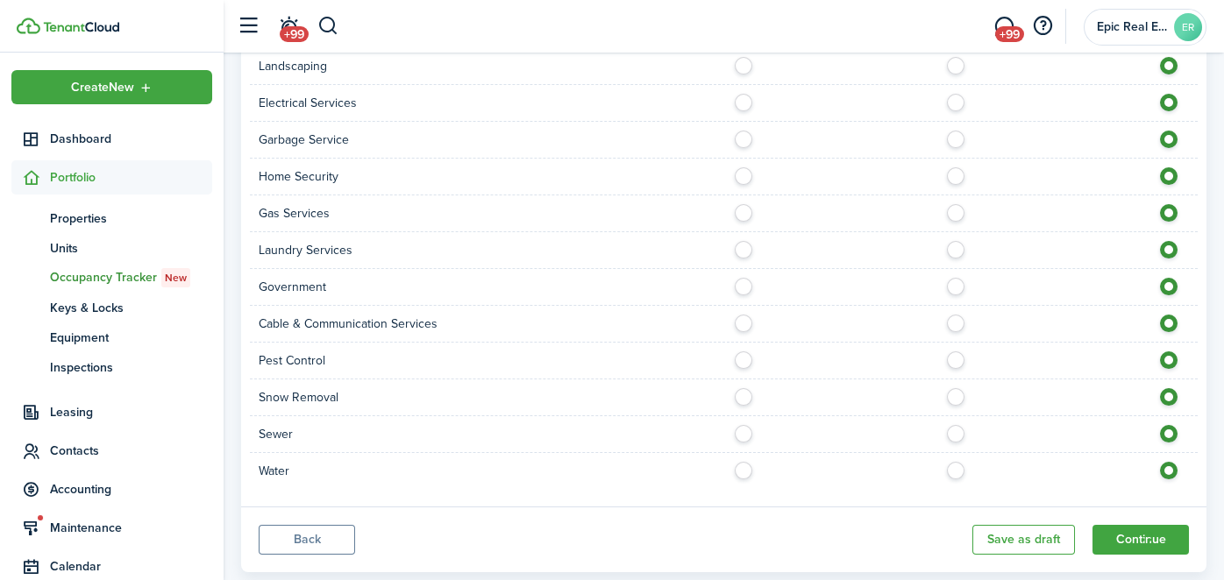
scroll to position [1652, 0]
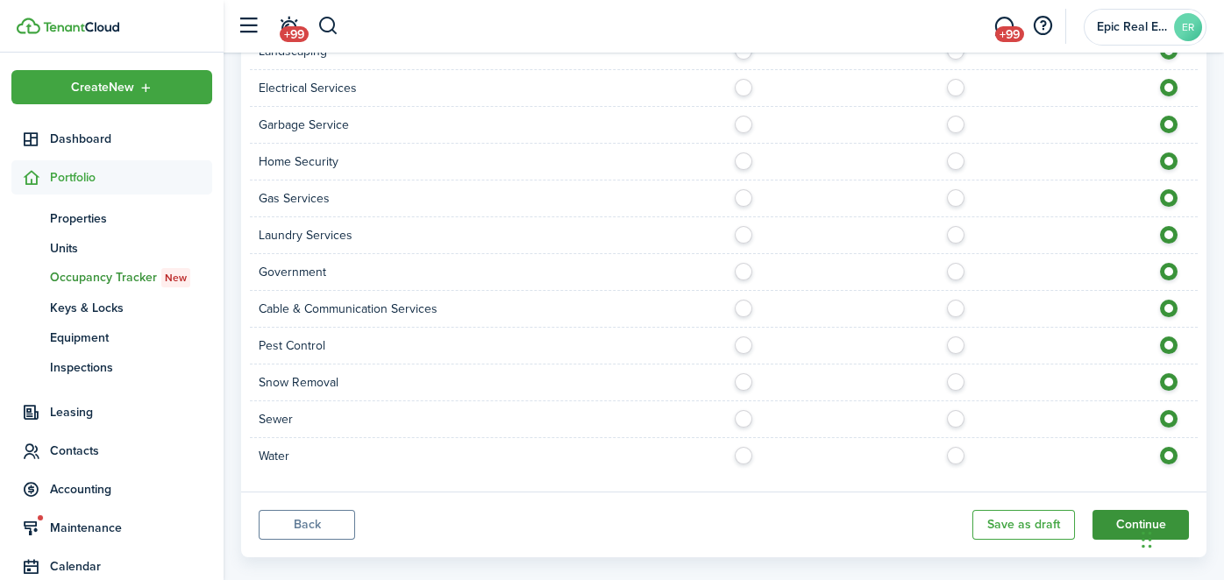
click at [1131, 510] on button "Continue" at bounding box center [1140, 525] width 96 height 30
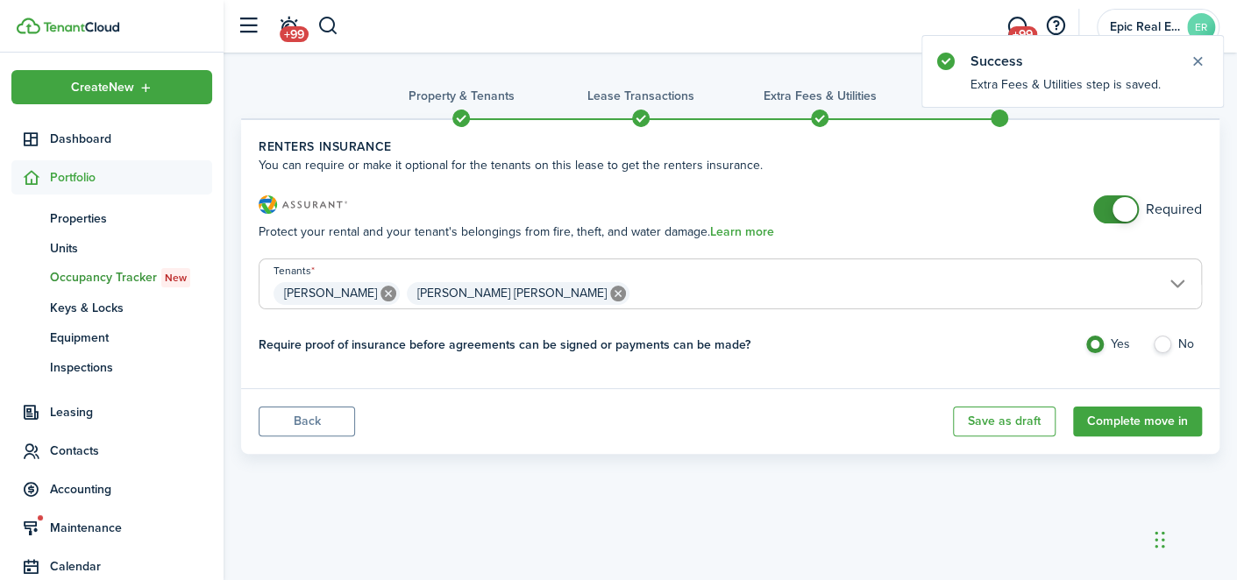
checkbox input "false"
click at [1117, 214] on span at bounding box center [1124, 209] width 25 height 25
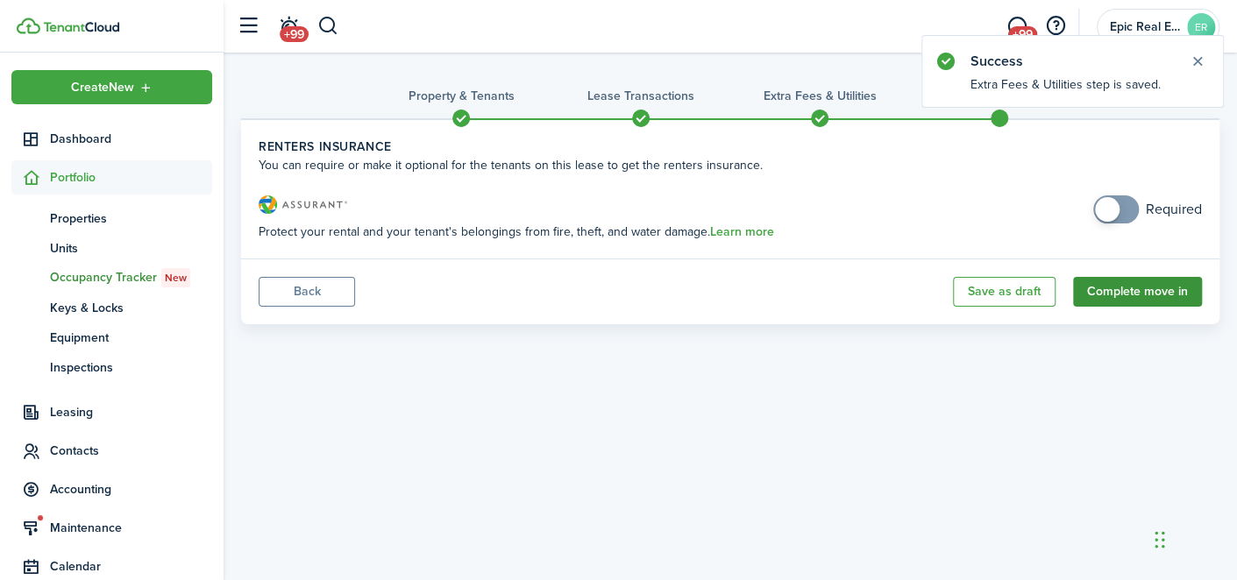
click at [1100, 293] on button "Complete move in" at bounding box center [1137, 292] width 129 height 30
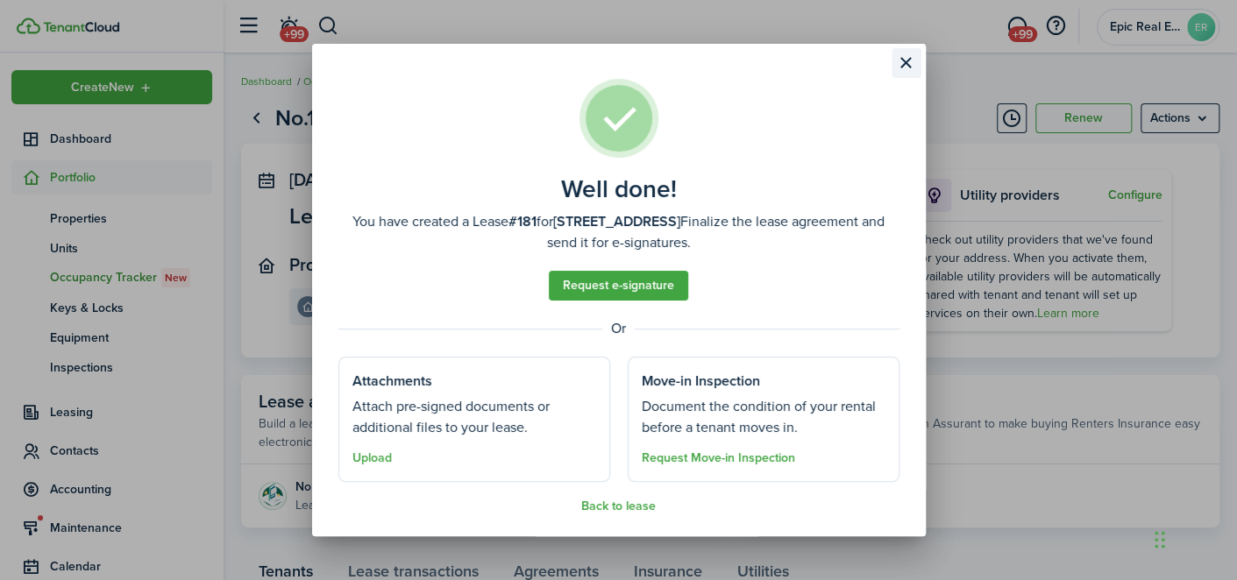
click at [898, 54] on button "Close modal" at bounding box center [906, 63] width 30 height 30
